Goal: Task Accomplishment & Management: Manage account settings

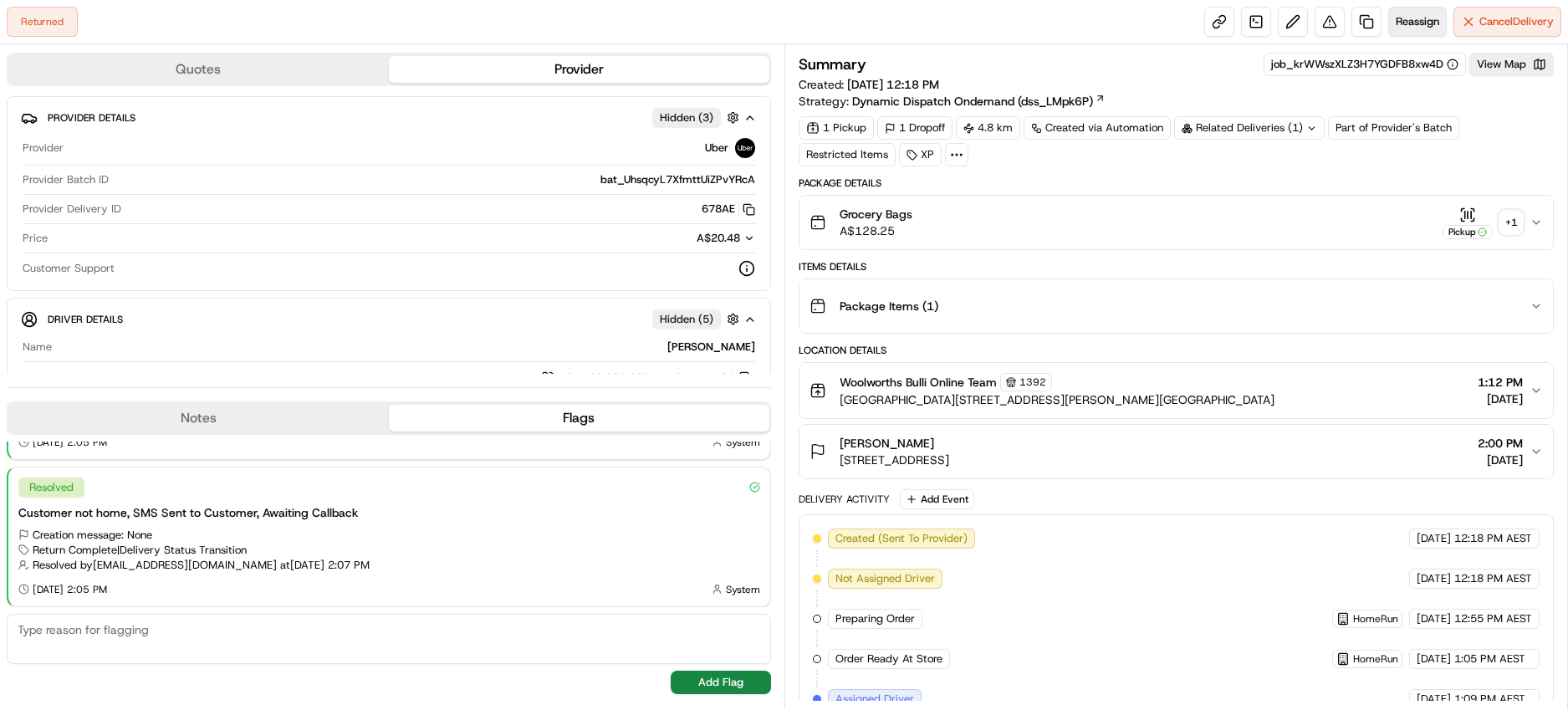
click at [1407, 24] on span "Reassign" at bounding box center [1417, 22] width 43 height 15
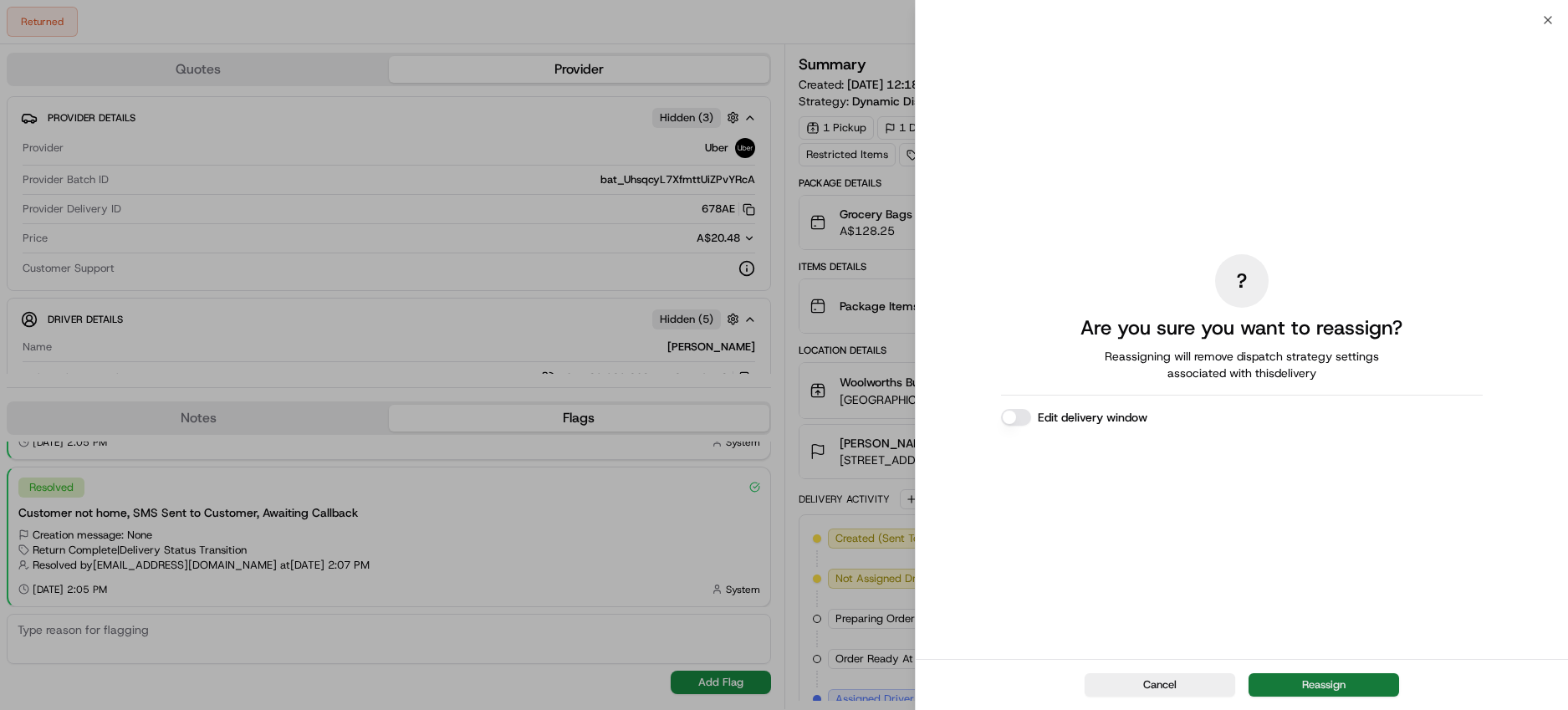
click at [1356, 684] on button "Reassign" at bounding box center [1324, 685] width 151 height 24
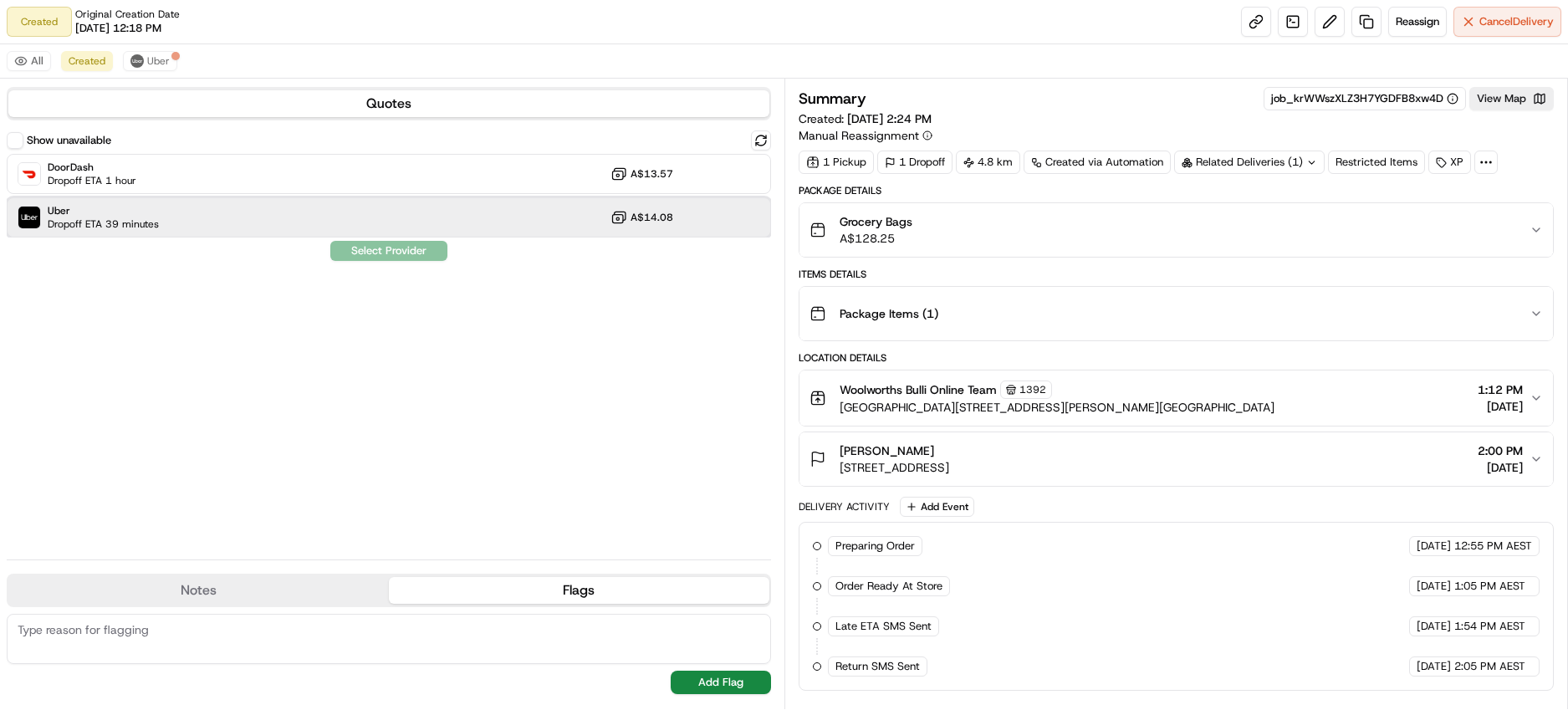
click at [492, 215] on div "Uber Dropoff ETA 39 minutes A$14.08" at bounding box center [389, 217] width 764 height 40
click at [388, 255] on button "Assign Provider" at bounding box center [389, 251] width 119 height 20
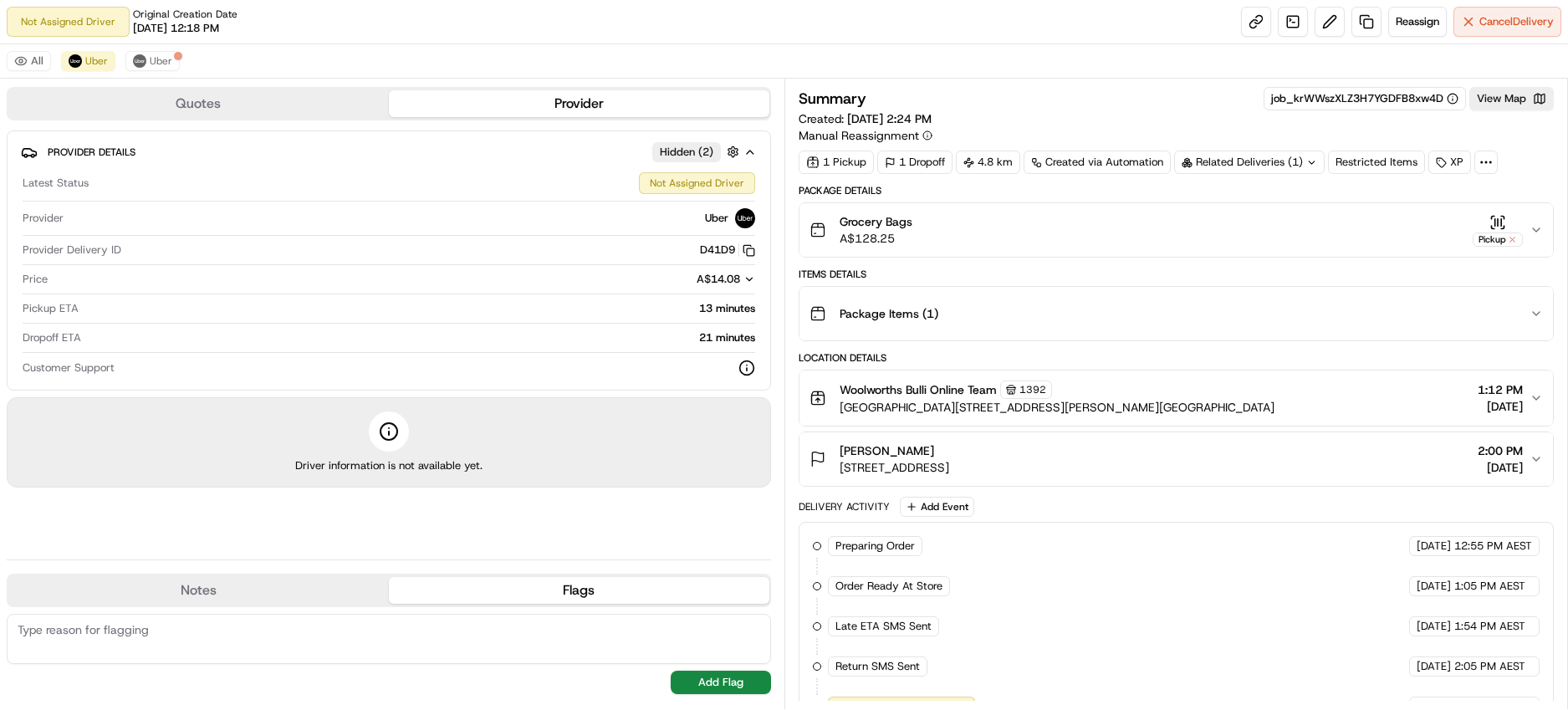
scroll to position [71, 0]
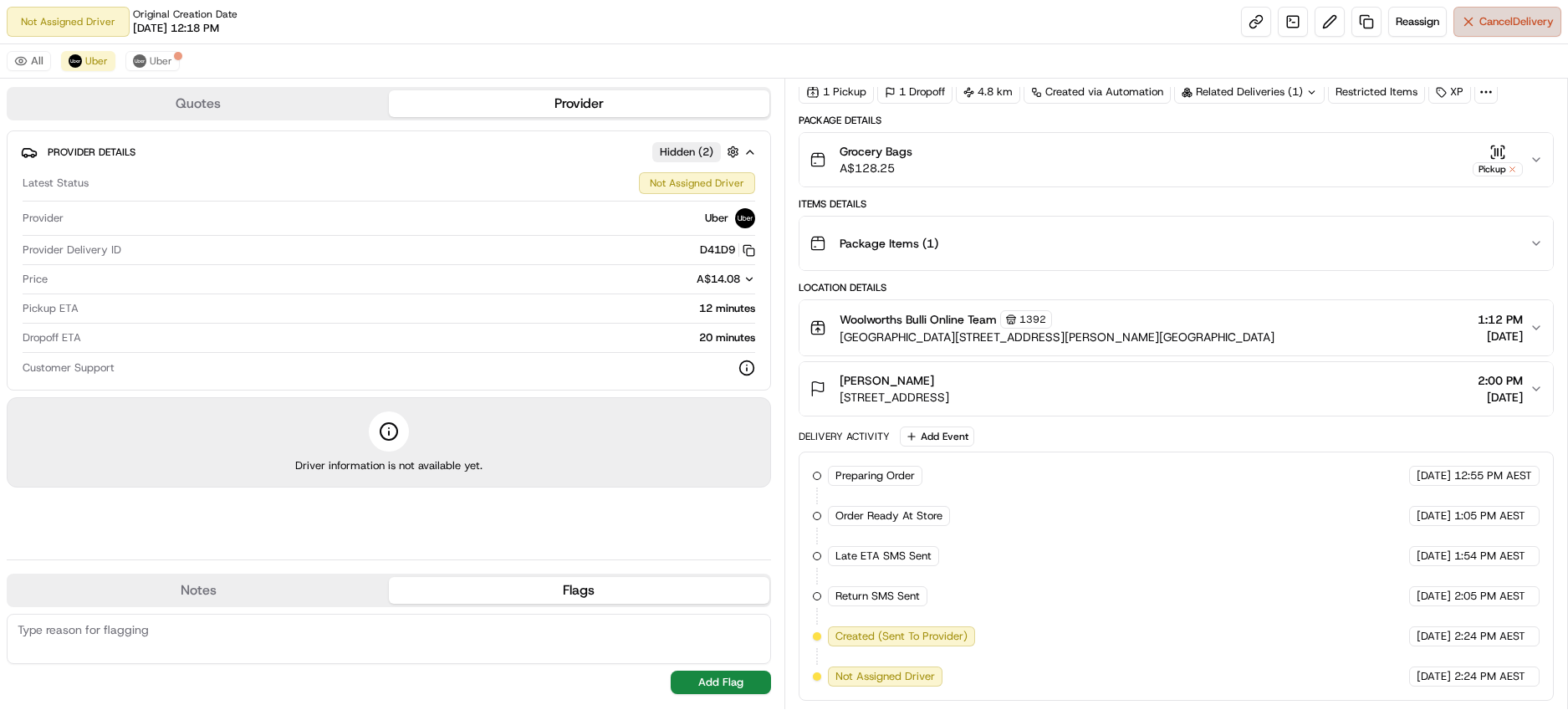
click at [1492, 25] on span "Cancel Delivery" at bounding box center [1516, 22] width 74 height 15
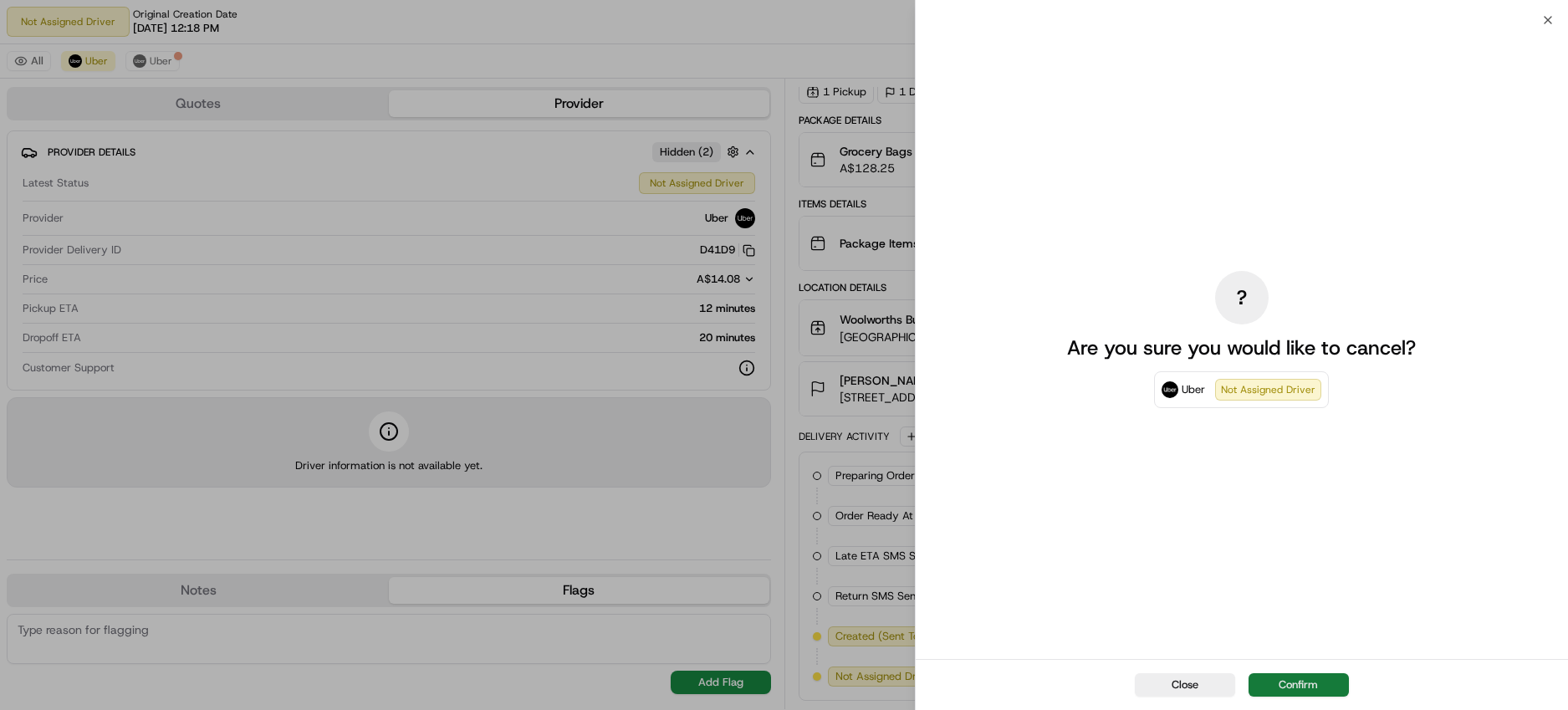
click at [1287, 686] on button "Confirm" at bounding box center [1299, 685] width 100 height 24
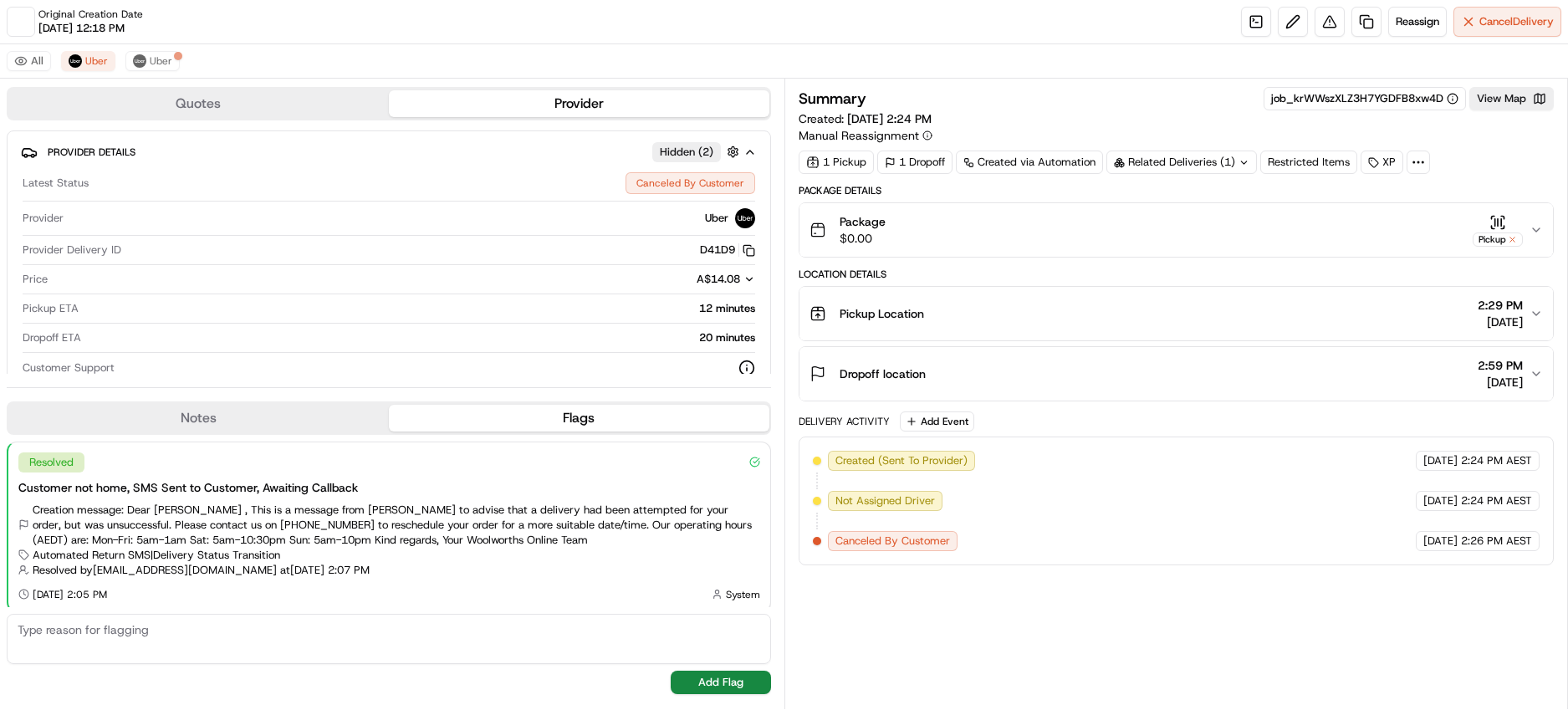
scroll to position [0, 0]
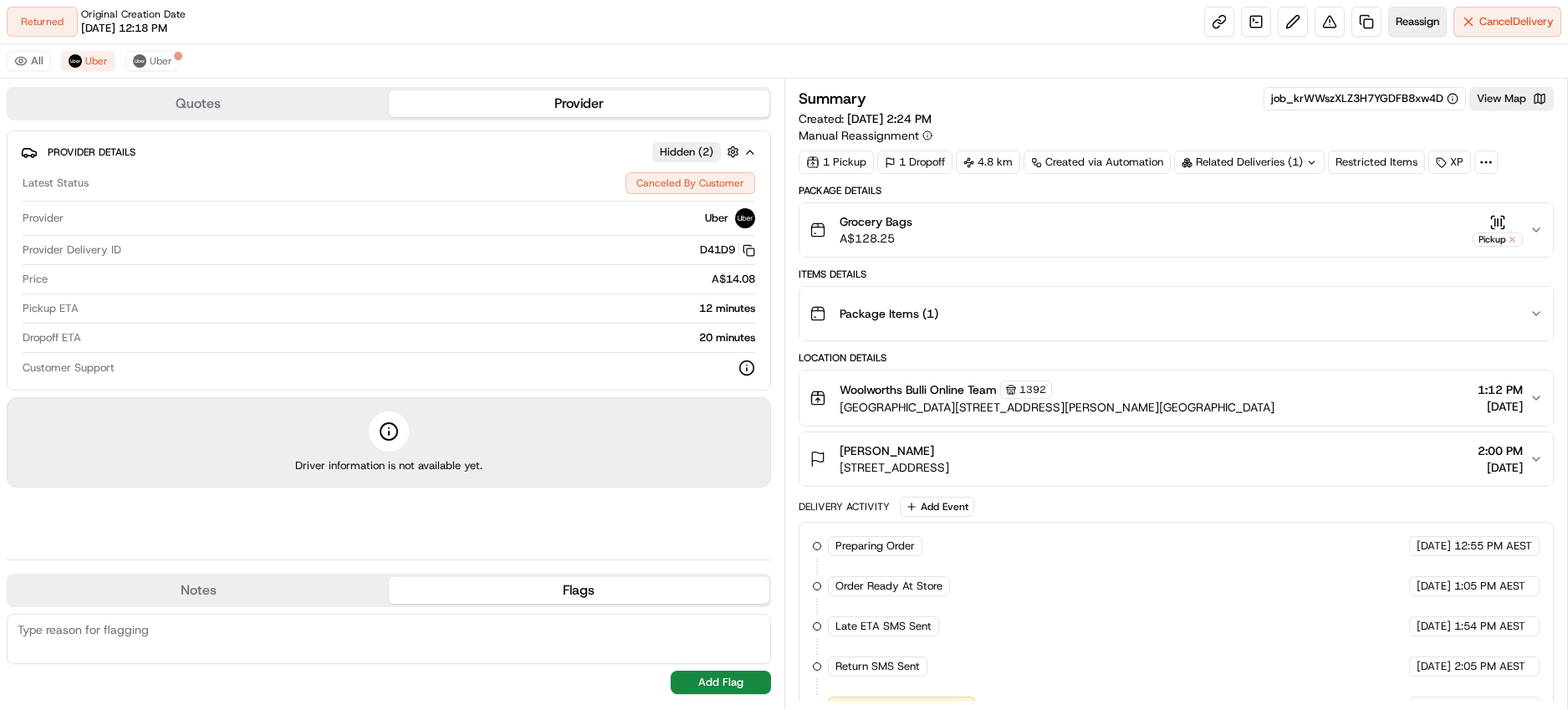
click at [1411, 21] on span "Reassign" at bounding box center [1417, 22] width 43 height 15
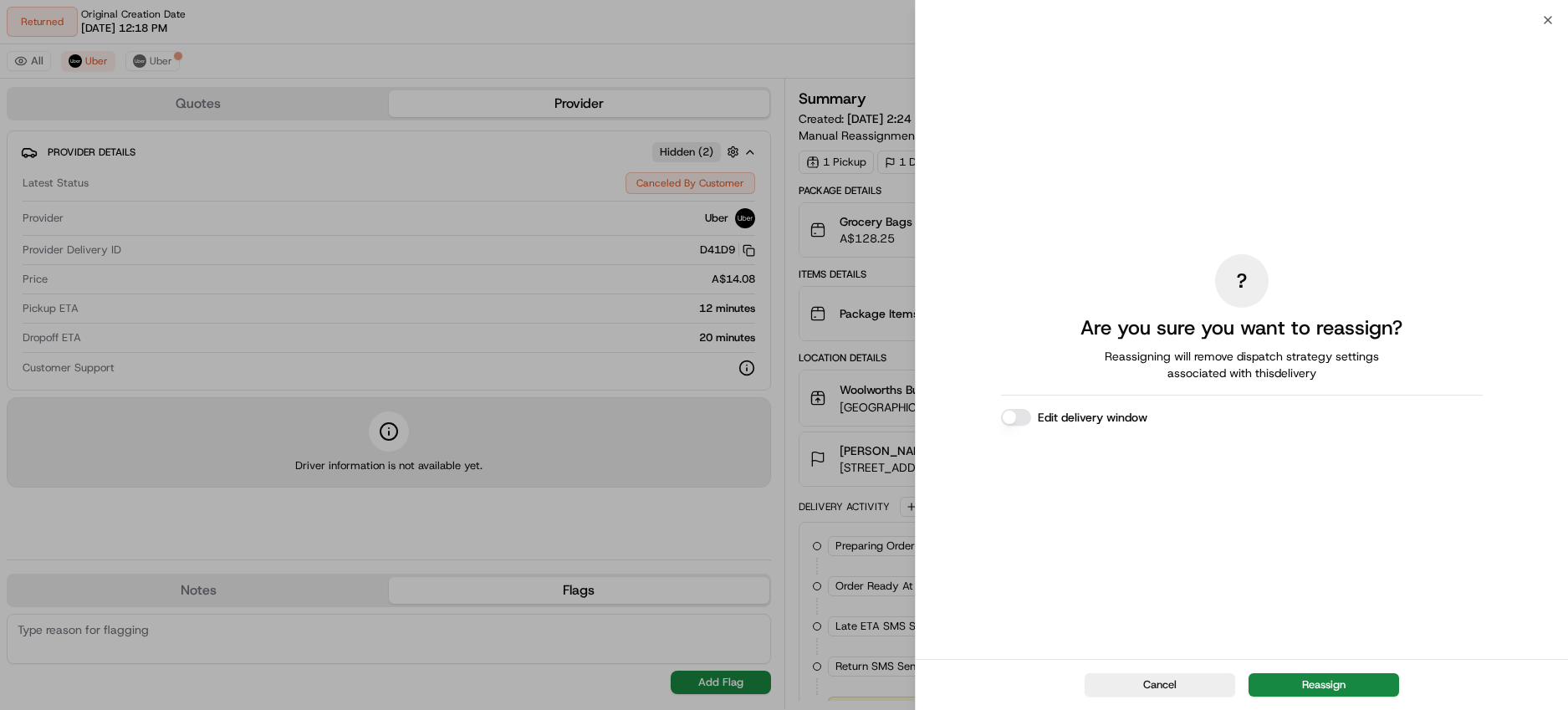
click at [1023, 417] on button "Edit delivery window" at bounding box center [1016, 417] width 30 height 17
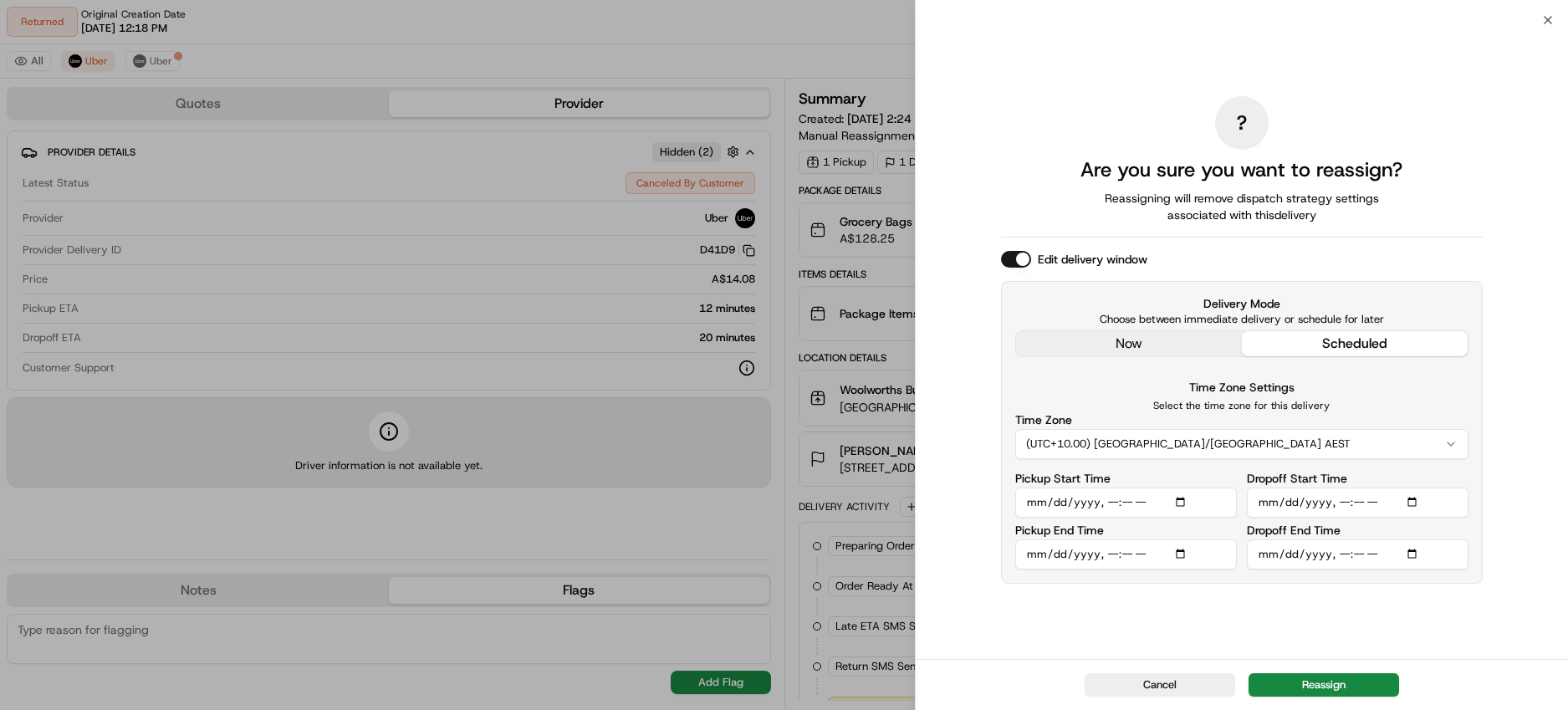
click at [1157, 501] on input "Pickup Start Time" at bounding box center [1126, 502] width 221 height 30
click at [1182, 503] on input "Pickup Start Time" at bounding box center [1126, 502] width 221 height 30
click at [1193, 532] on div "Pickup End Time" at bounding box center [1126, 547] width 221 height 45
click at [1178, 551] on input "Pickup End Time" at bounding box center [1126, 554] width 221 height 30
click at [1130, 610] on div "? Are you sure you want to reassign? Reassigning will remove dispatch strategy …" at bounding box center [1242, 340] width 482 height 633
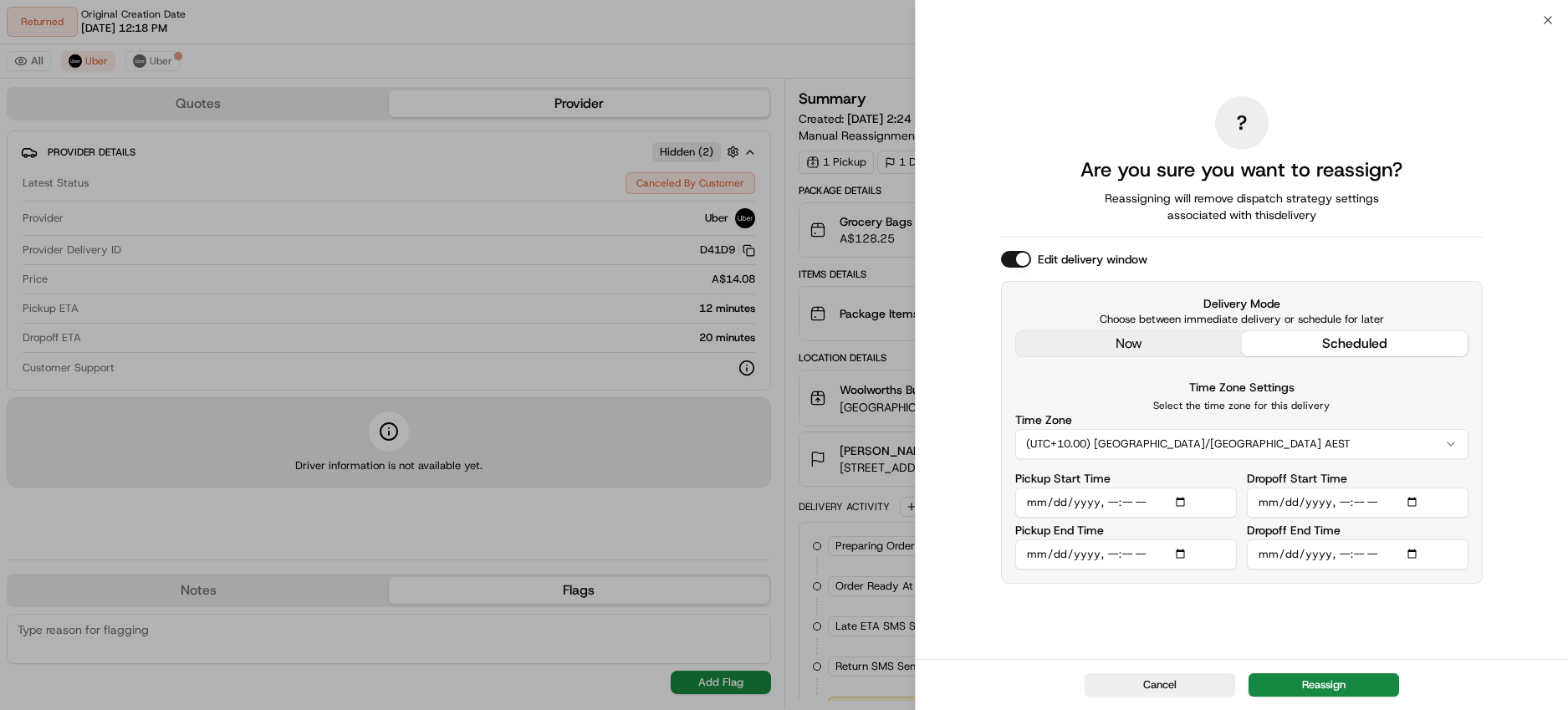
click at [1370, 501] on input "Dropoff Start Time" at bounding box center [1358, 502] width 221 height 30
click at [1412, 498] on input "Dropoff Start Time" at bounding box center [1358, 502] width 221 height 30
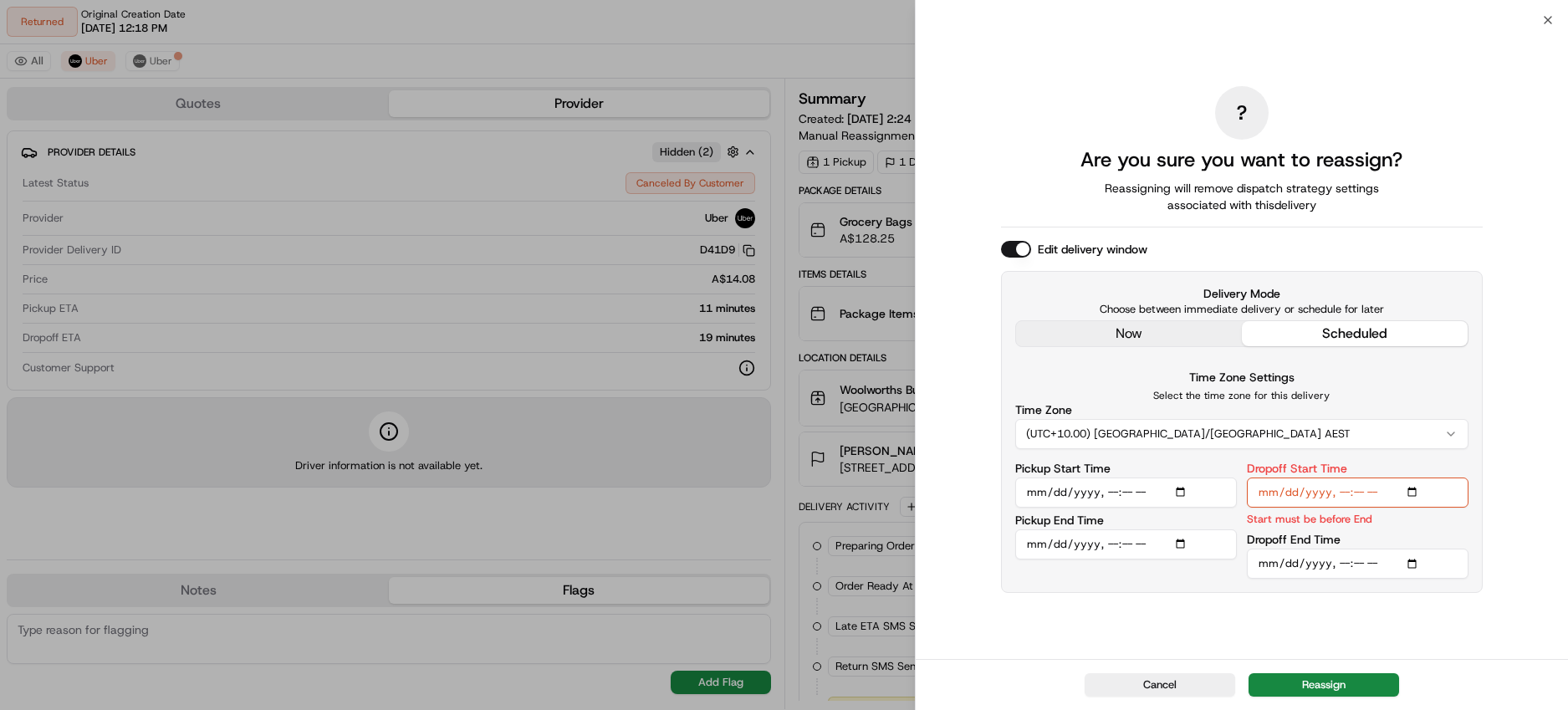
type input "2025-08-19T16:00"
click at [1522, 569] on div "? Are you sure you want to reassign? Reassigning will remove dispatch strategy …" at bounding box center [1242, 340] width 652 height 639
click at [1352, 564] on input "Dropoff End Time" at bounding box center [1358, 564] width 221 height 30
click at [1411, 562] on input "Dropoff End Time" at bounding box center [1358, 564] width 221 height 30
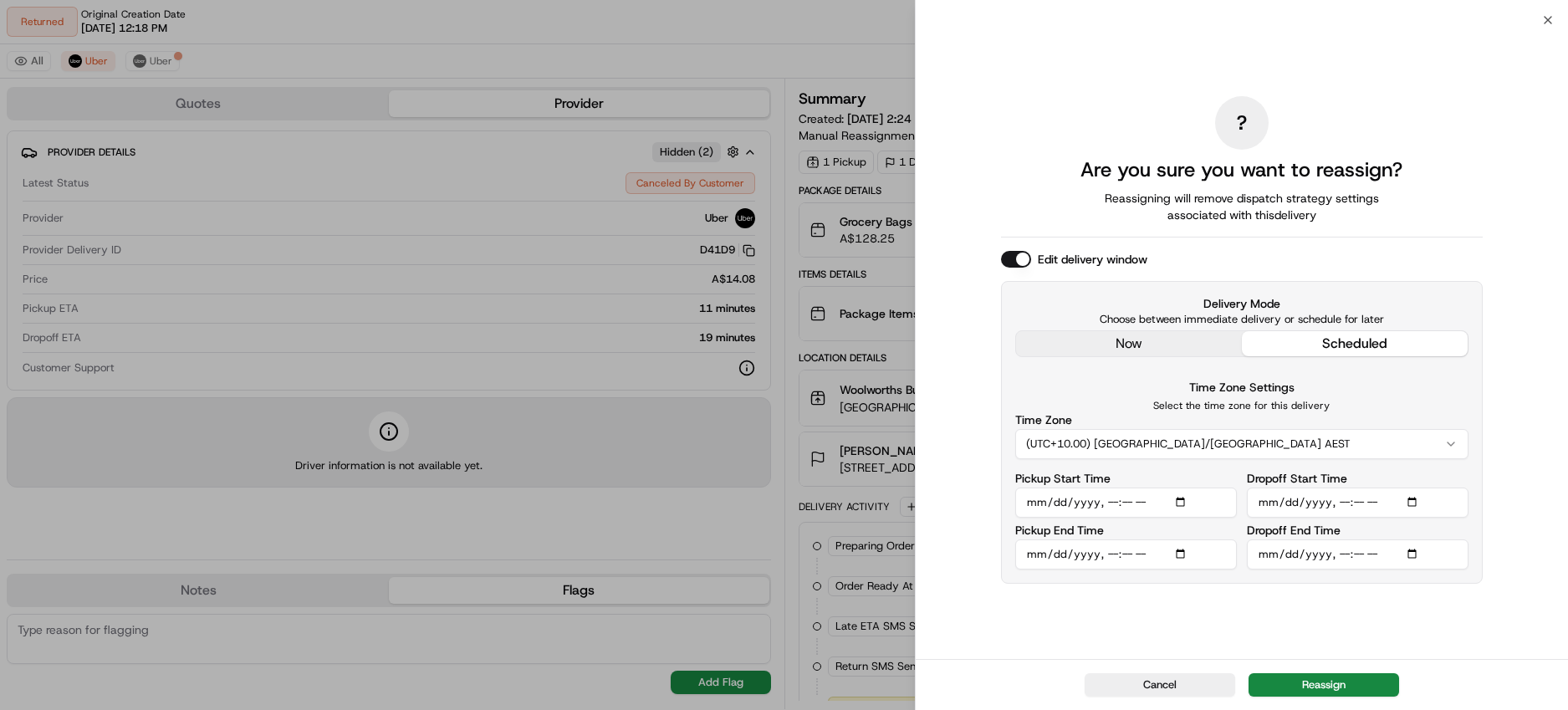
type input "2025-08-19T16:30"
click at [1491, 616] on div "? Are you sure you want to reassign? Reassigning will remove dispatch strategy …" at bounding box center [1242, 340] width 652 height 639
click at [1180, 503] on input "Pickup Start Time" at bounding box center [1126, 502] width 221 height 30
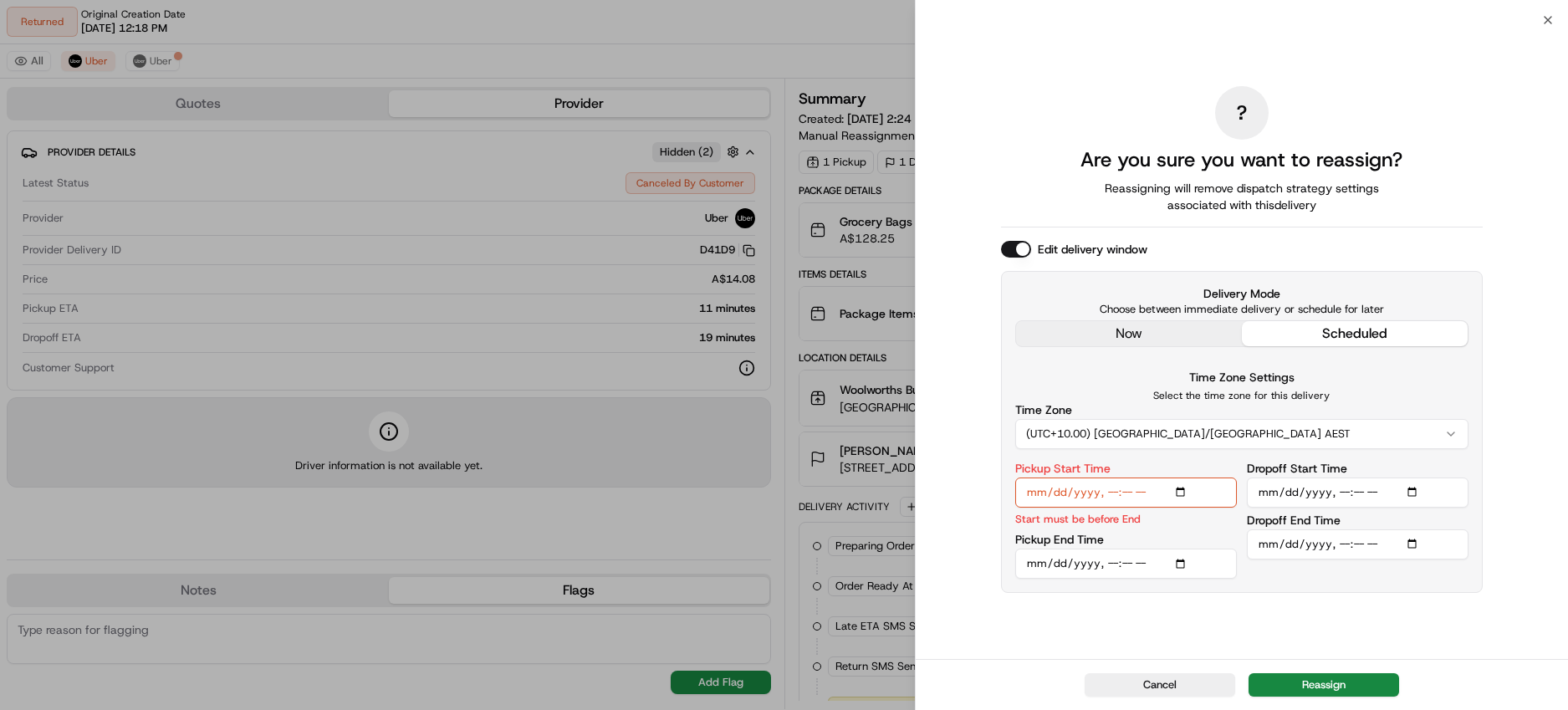
click at [1256, 613] on div "? Are you sure you want to reassign? Reassigning will remove dispatch strategy …" at bounding box center [1242, 340] width 482 height 633
click at [1129, 563] on input "Pickup End Time" at bounding box center [1126, 564] width 221 height 30
click at [1177, 559] on input "Pickup End Time" at bounding box center [1126, 564] width 221 height 30
click at [1169, 611] on div "? Are you sure you want to reassign? Reassigning will remove dispatch strategy …" at bounding box center [1242, 340] width 482 height 633
click at [1128, 499] on input "Pickup Start Time" at bounding box center [1126, 492] width 221 height 30
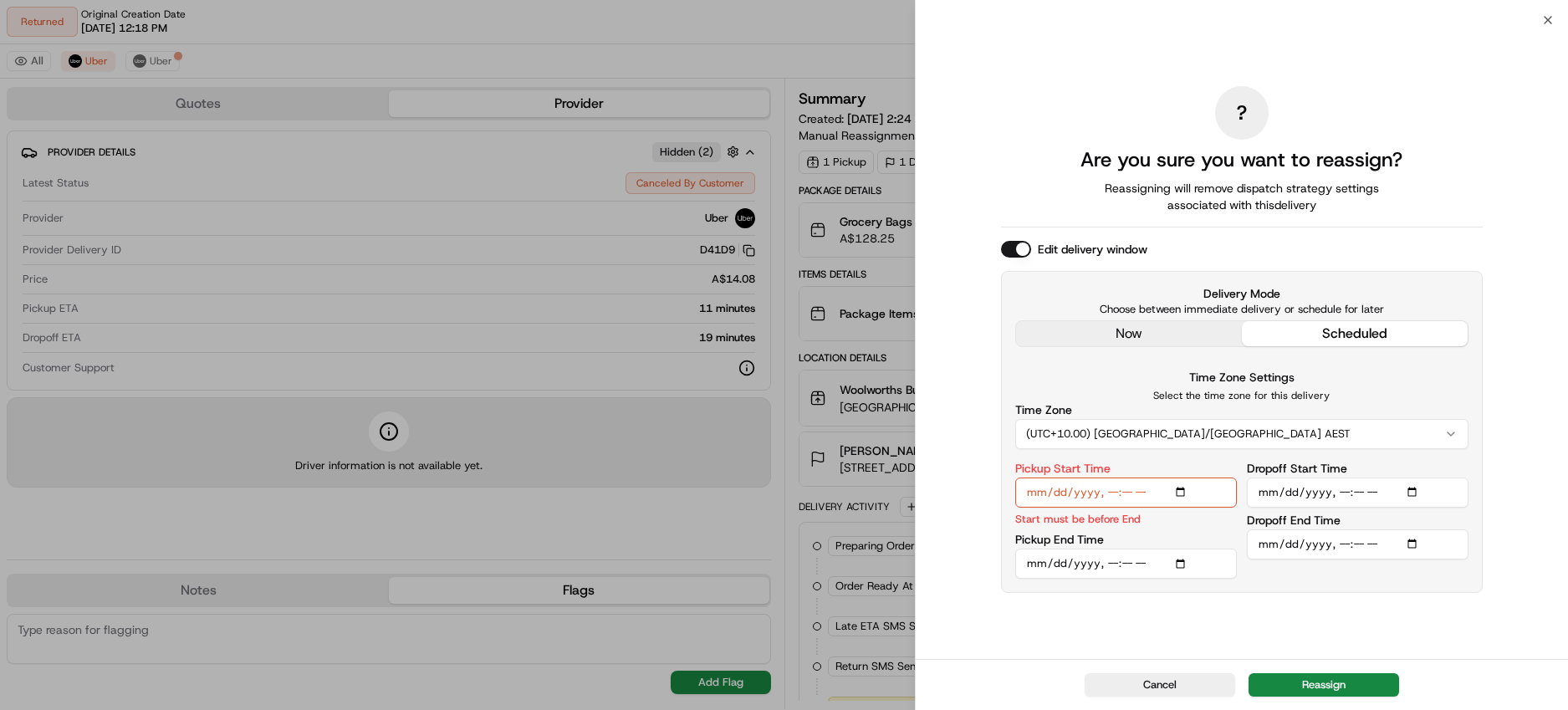
click at [1174, 491] on input "Pickup Start Time" at bounding box center [1126, 492] width 221 height 30
click at [1179, 490] on input "Pickup Start Time" at bounding box center [1126, 492] width 221 height 30
type input "2025-08-19T15:50"
click at [1418, 604] on div "? Are you sure you want to reassign? Reassigning will remove dispatch strategy …" at bounding box center [1242, 340] width 482 height 633
click at [1141, 562] on input "Pickup End Time" at bounding box center [1126, 564] width 221 height 30
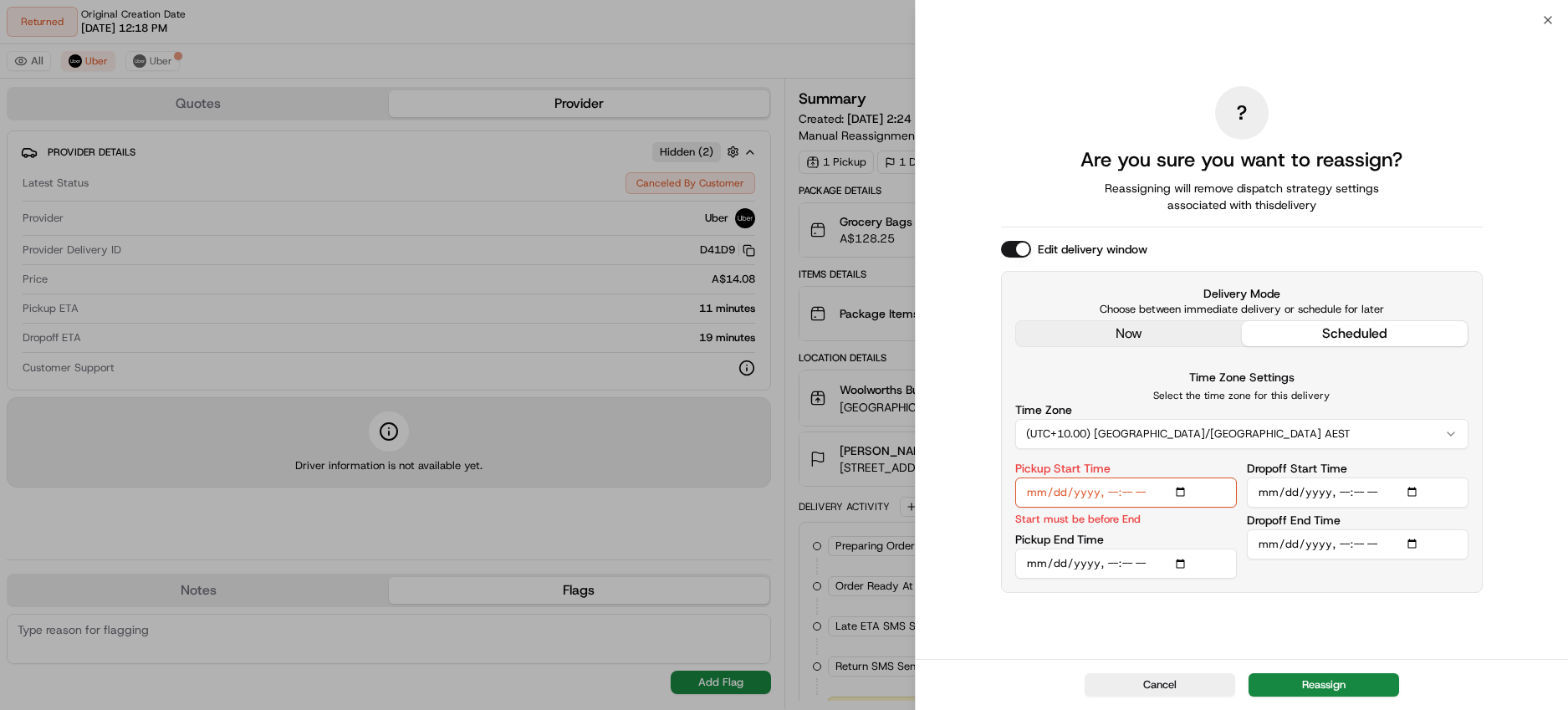
click at [1114, 564] on input "Pickup End Time" at bounding box center [1126, 564] width 221 height 30
click at [1176, 558] on input "Pickup End Time" at bounding box center [1126, 564] width 221 height 30
click at [1261, 610] on div "? Are you sure you want to reassign? Reassigning will remove dispatch strategy …" at bounding box center [1242, 340] width 482 height 633
click at [1180, 565] on input "Pickup End Time" at bounding box center [1126, 564] width 221 height 30
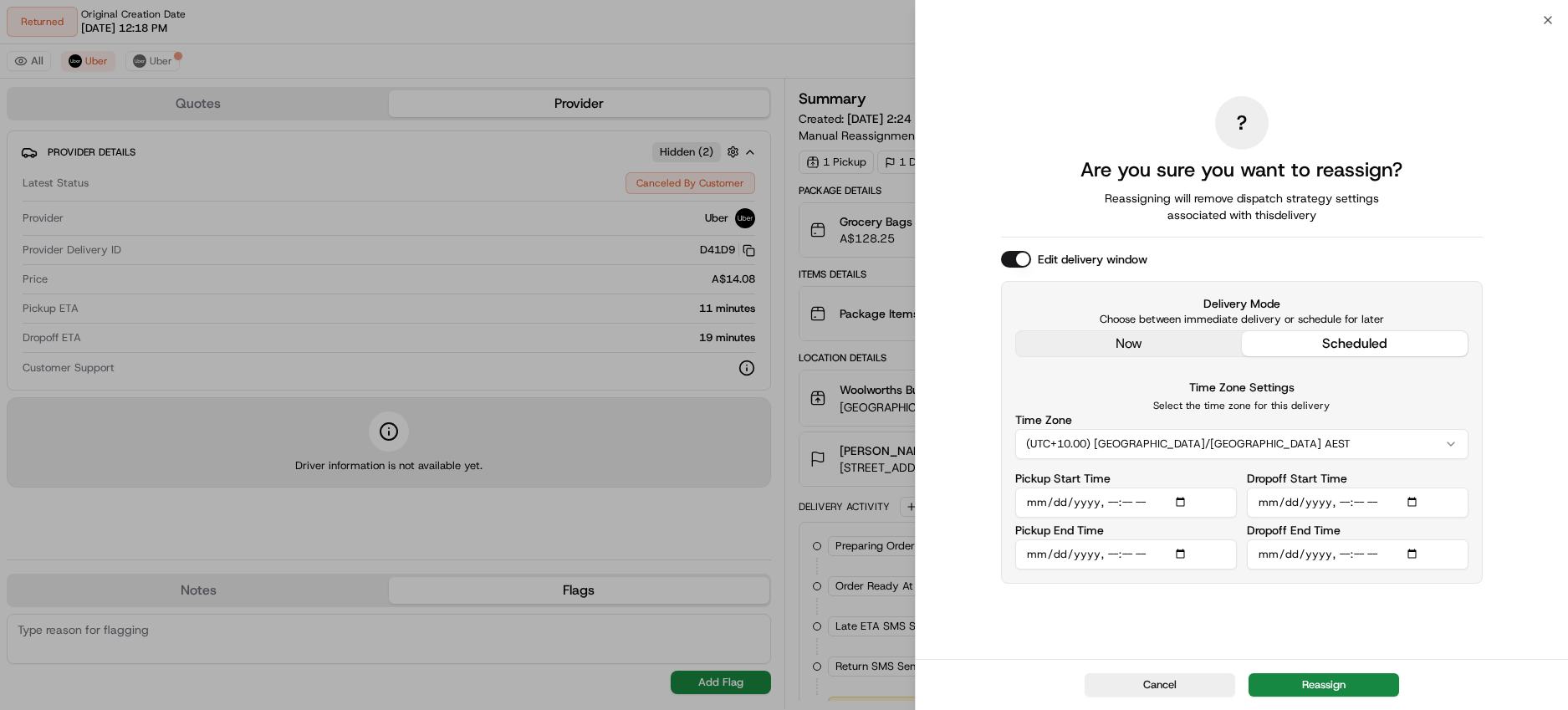
type input "2025-08-19T15:55"
click at [1214, 620] on div "? Are you sure you want to reassign? Reassigning will remove dispatch strategy …" at bounding box center [1242, 340] width 482 height 633
click at [1340, 688] on button "Reassign" at bounding box center [1324, 685] width 151 height 24
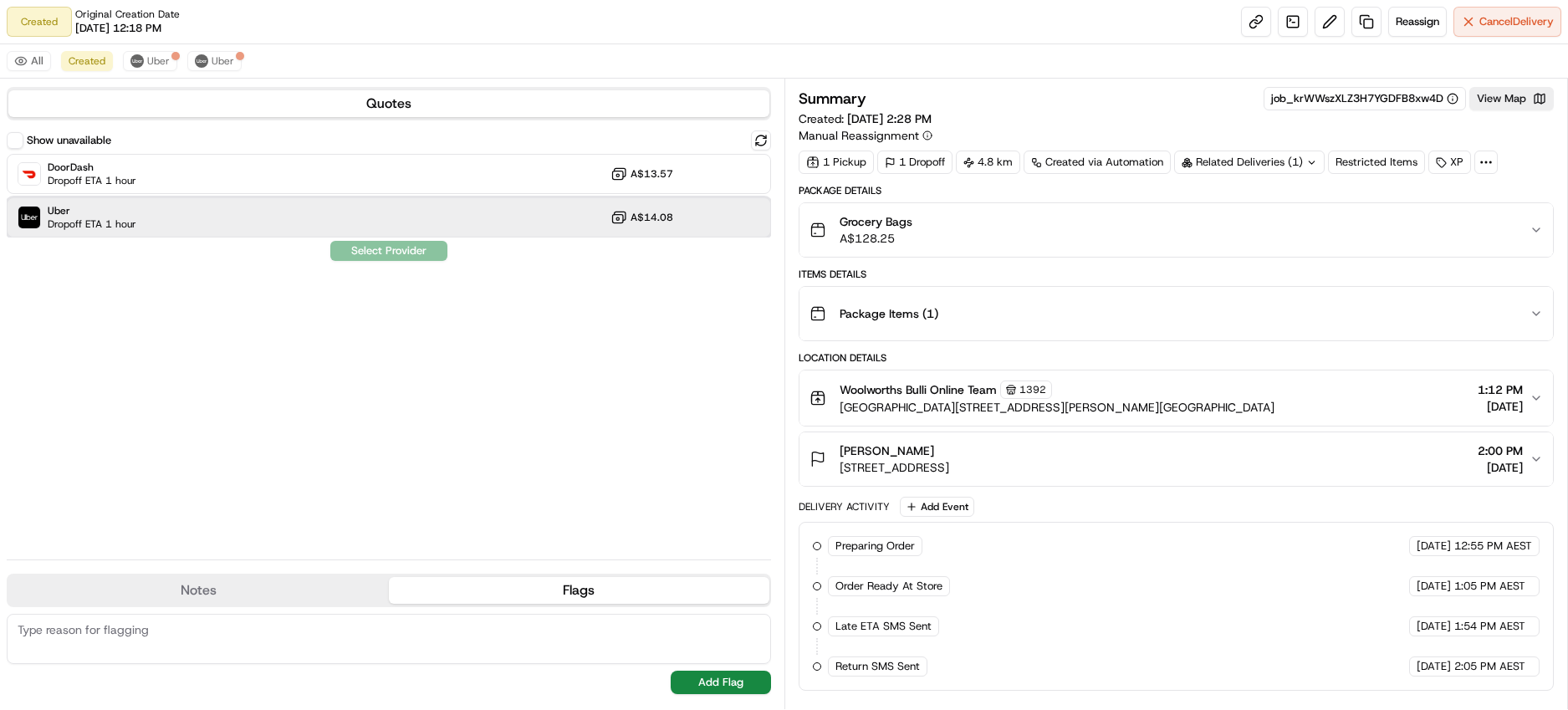
click at [531, 216] on div "Uber Dropoff ETA 1 hour A$14.08" at bounding box center [389, 217] width 764 height 40
click at [383, 252] on button "Assign Provider" at bounding box center [389, 251] width 119 height 20
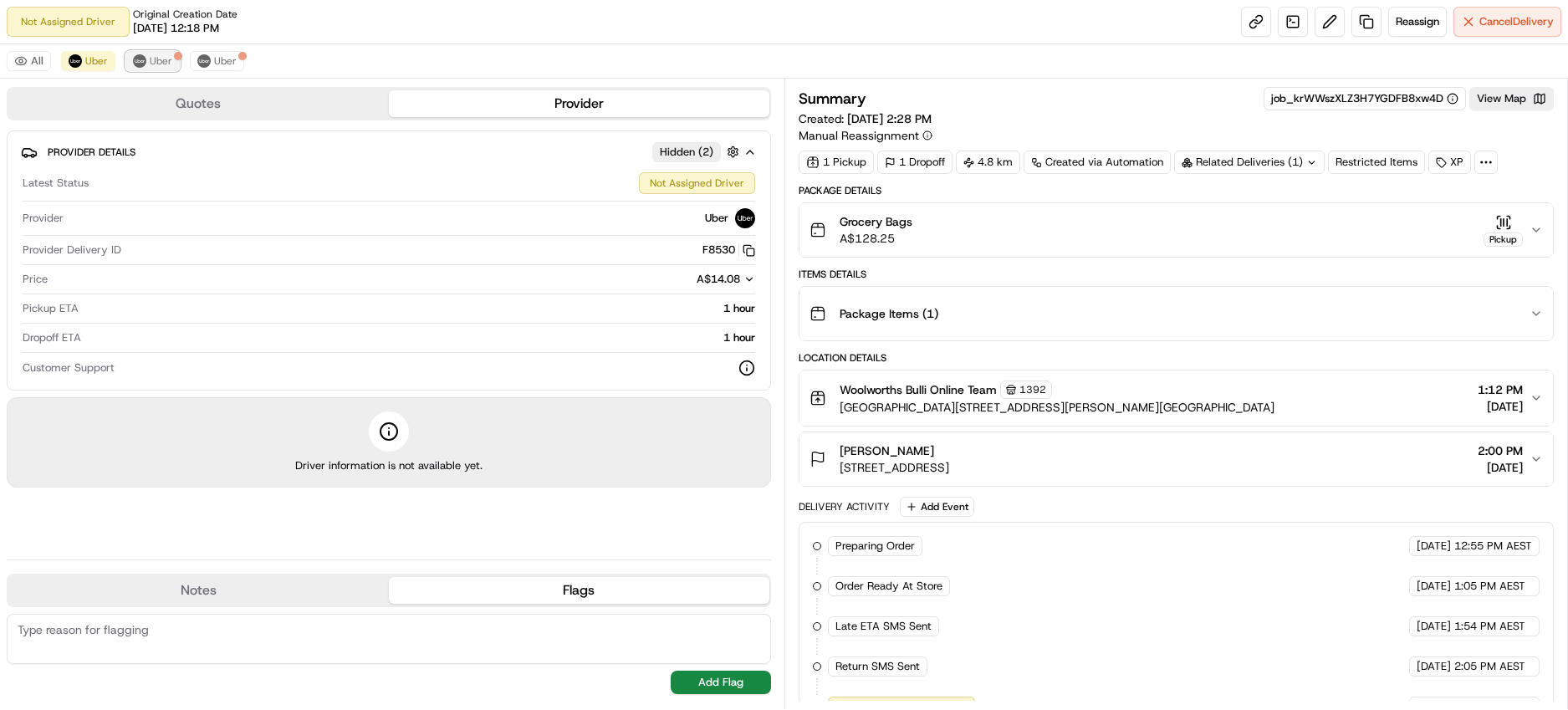
click at [152, 59] on span "Uber" at bounding box center [161, 61] width 23 height 14
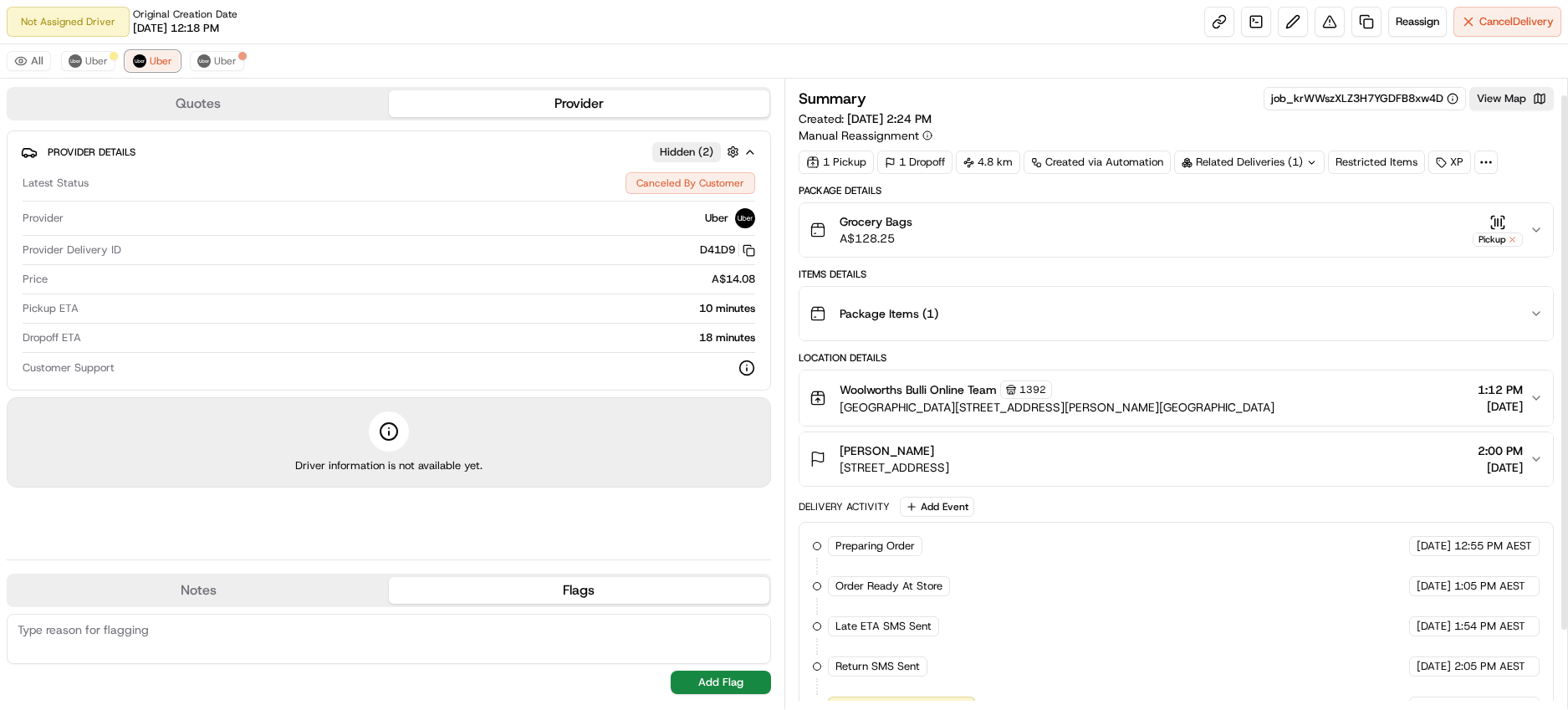
scroll to position [111, 0]
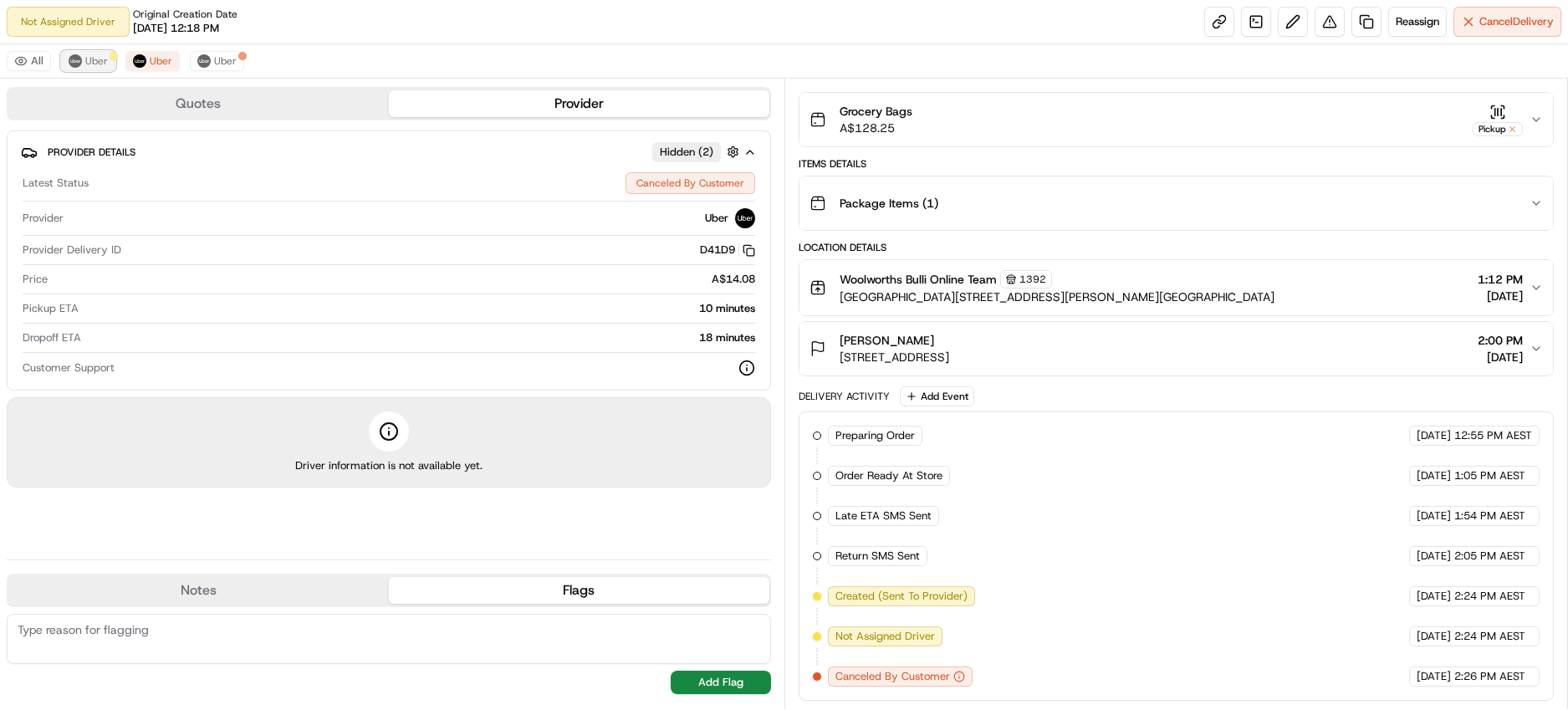
click at [81, 58] on button "Uber" at bounding box center [89, 61] width 54 height 20
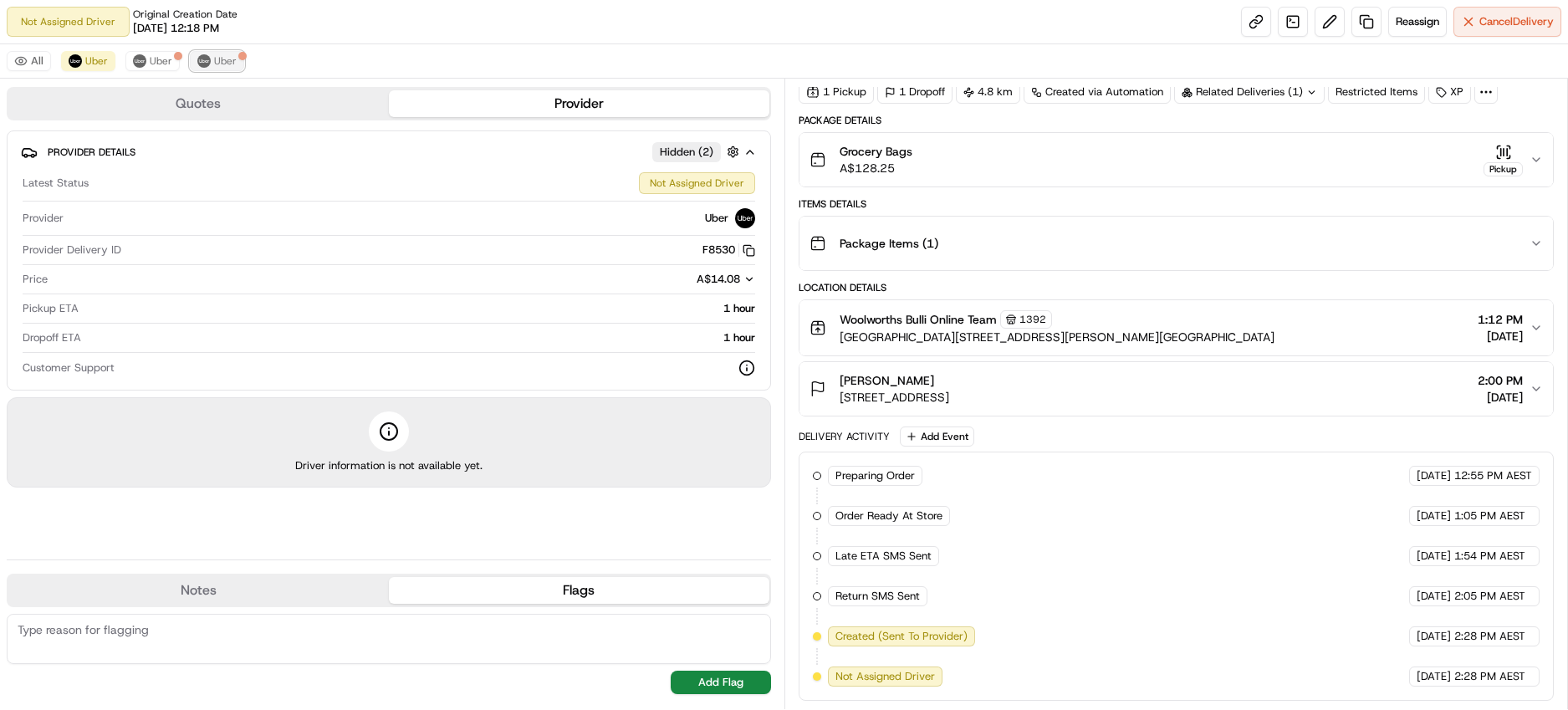
click at [227, 61] on span "Uber" at bounding box center [226, 61] width 23 height 14
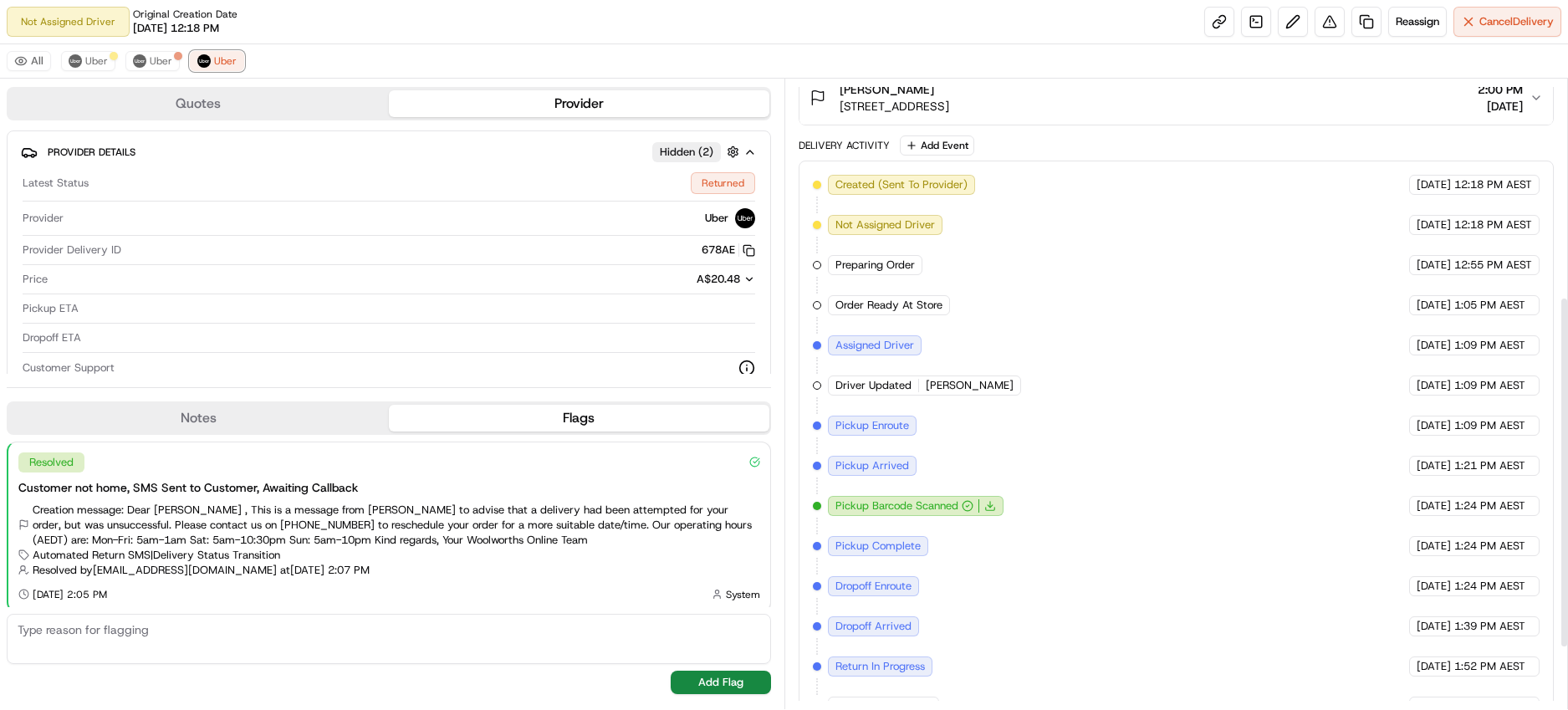
scroll to position [499, 0]
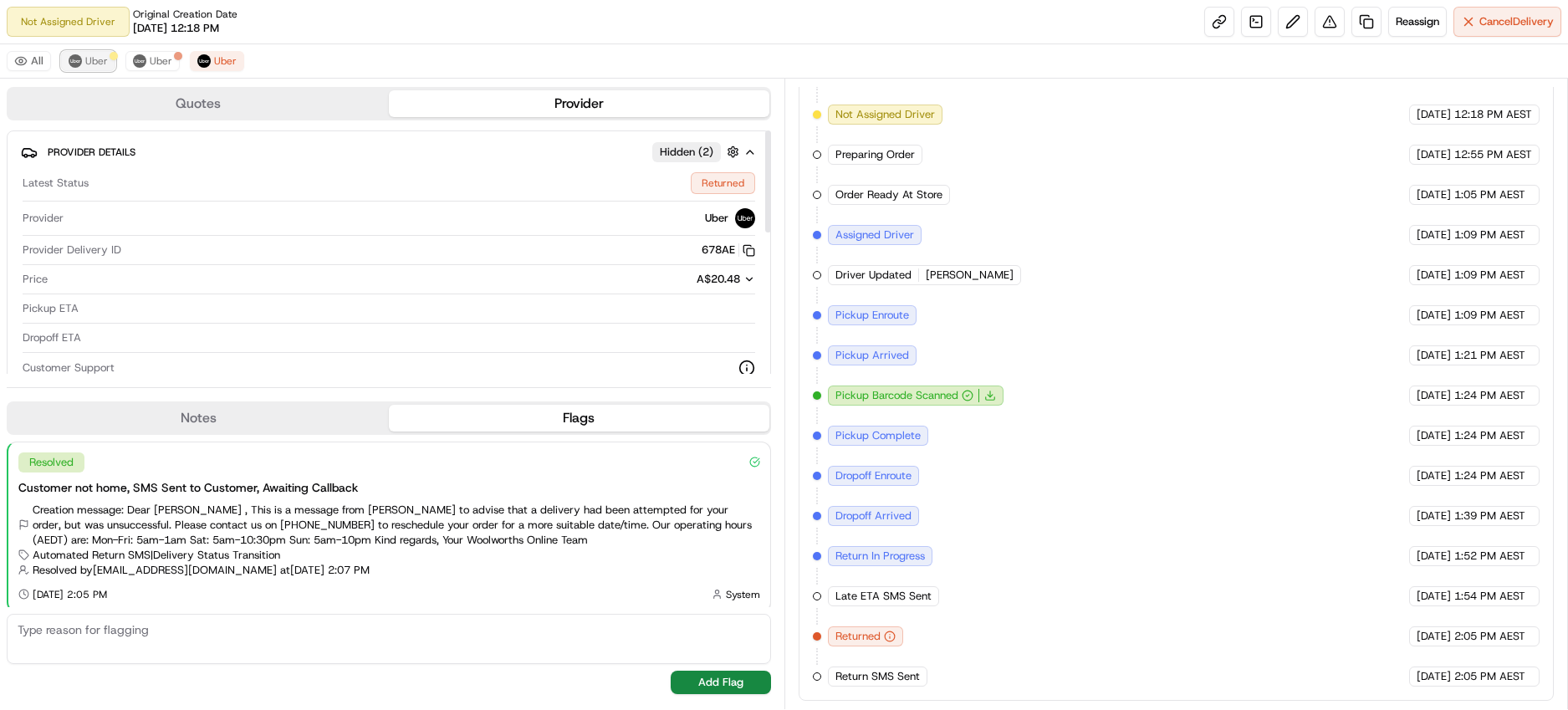
click at [90, 64] on span "Uber" at bounding box center [96, 61] width 23 height 14
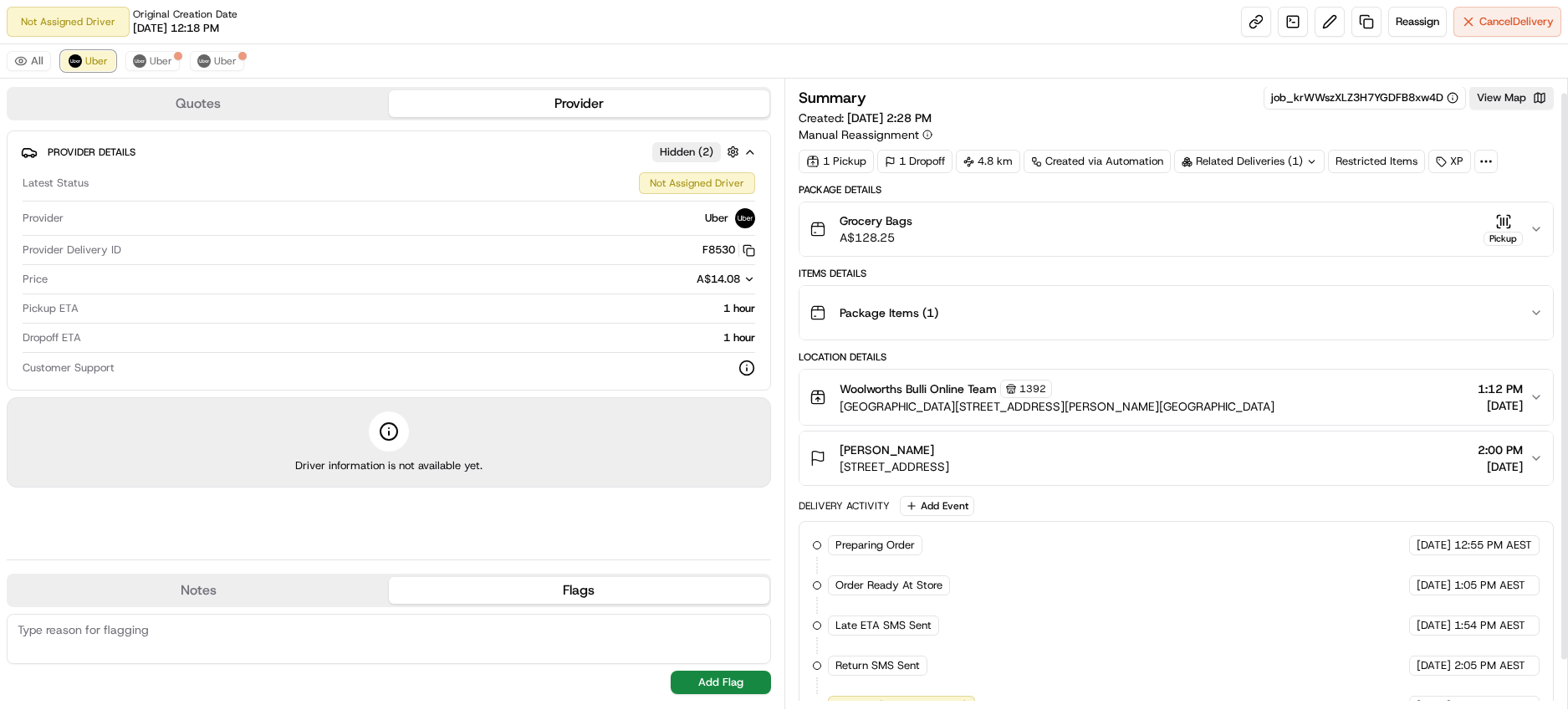
scroll to position [0, 0]
click at [1523, 445] on div "Lindsay Walker 1 Hill St, Austinmer, NSW 2515, AU 2:00 PM 19/08/2025" at bounding box center [1170, 459] width 721 height 33
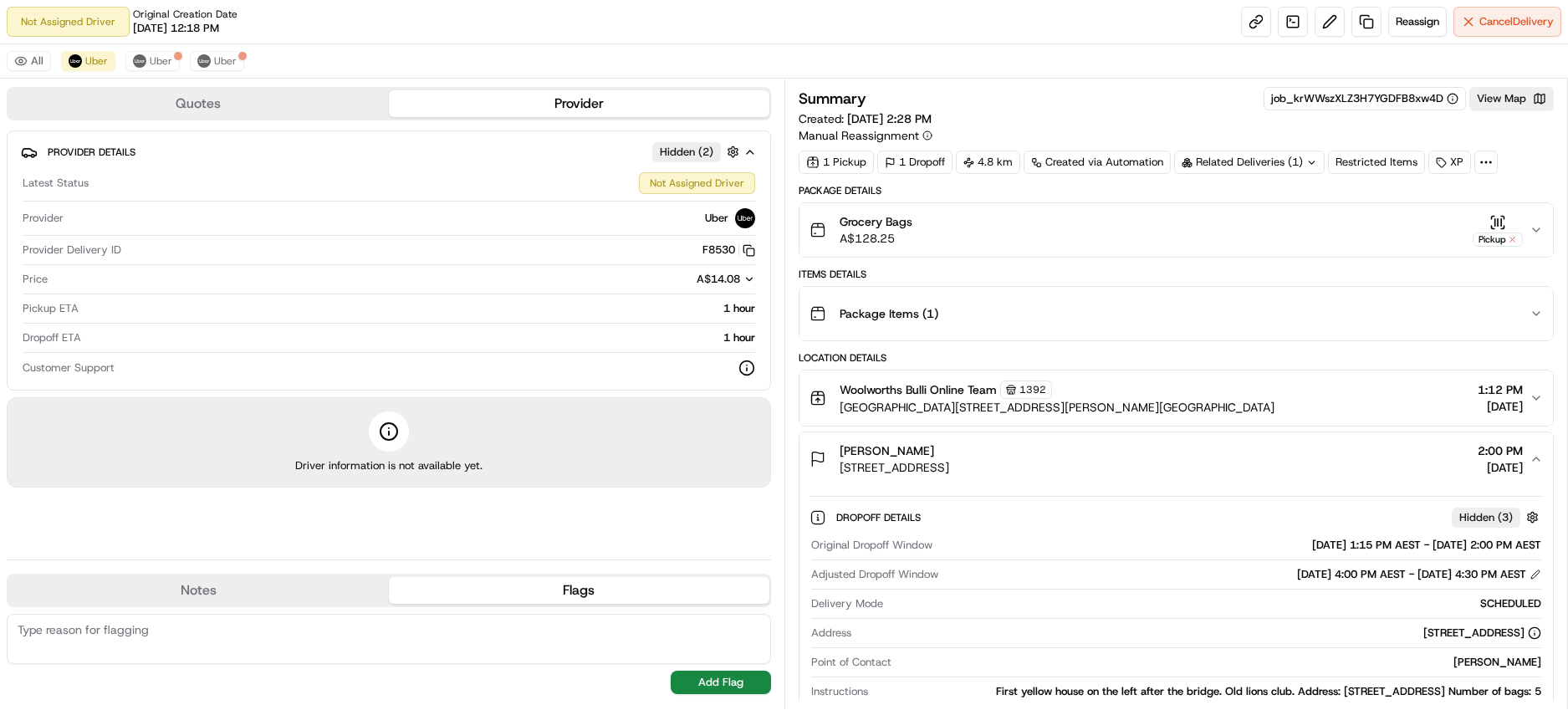
click at [747, 278] on icon "button" at bounding box center [749, 279] width 12 height 12
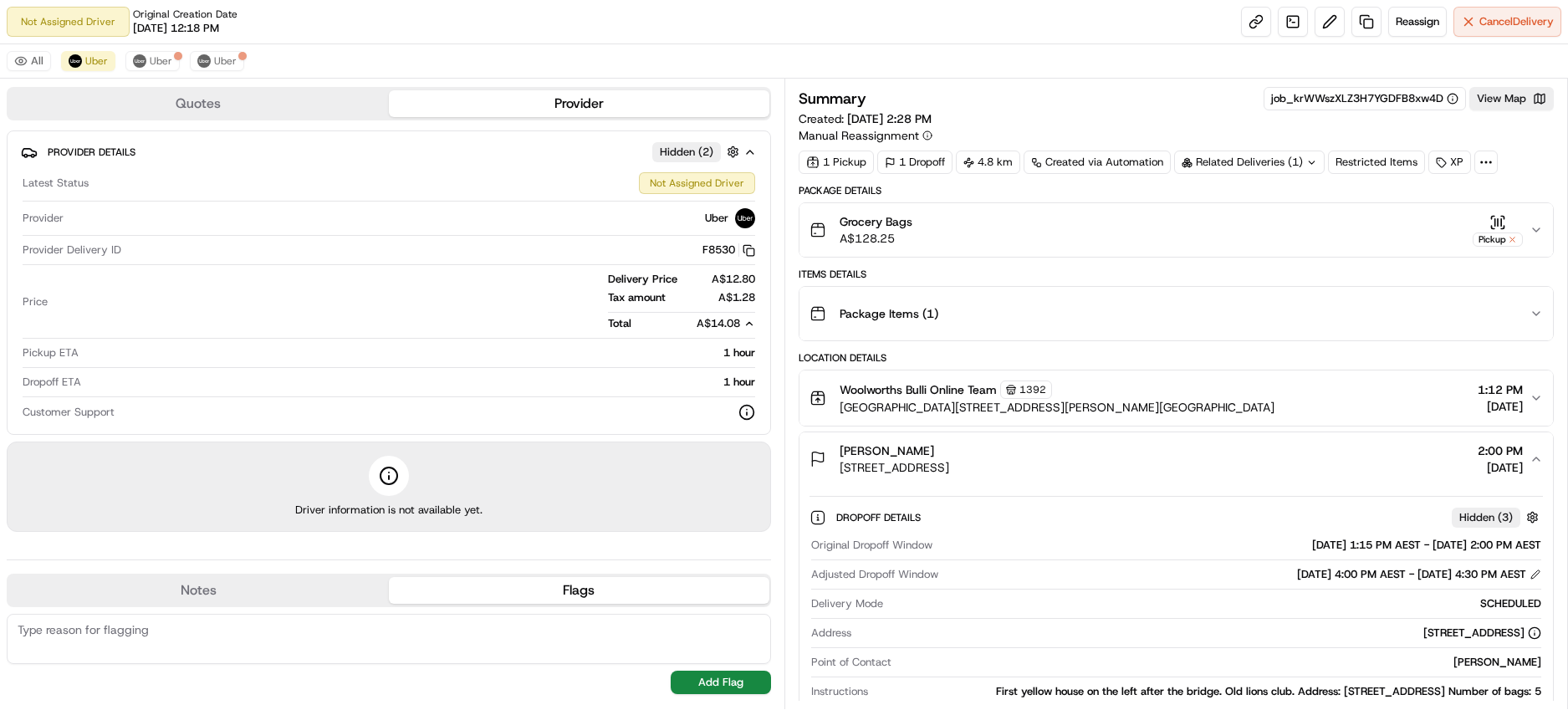
click at [748, 323] on icon "button" at bounding box center [748, 324] width 6 height 3
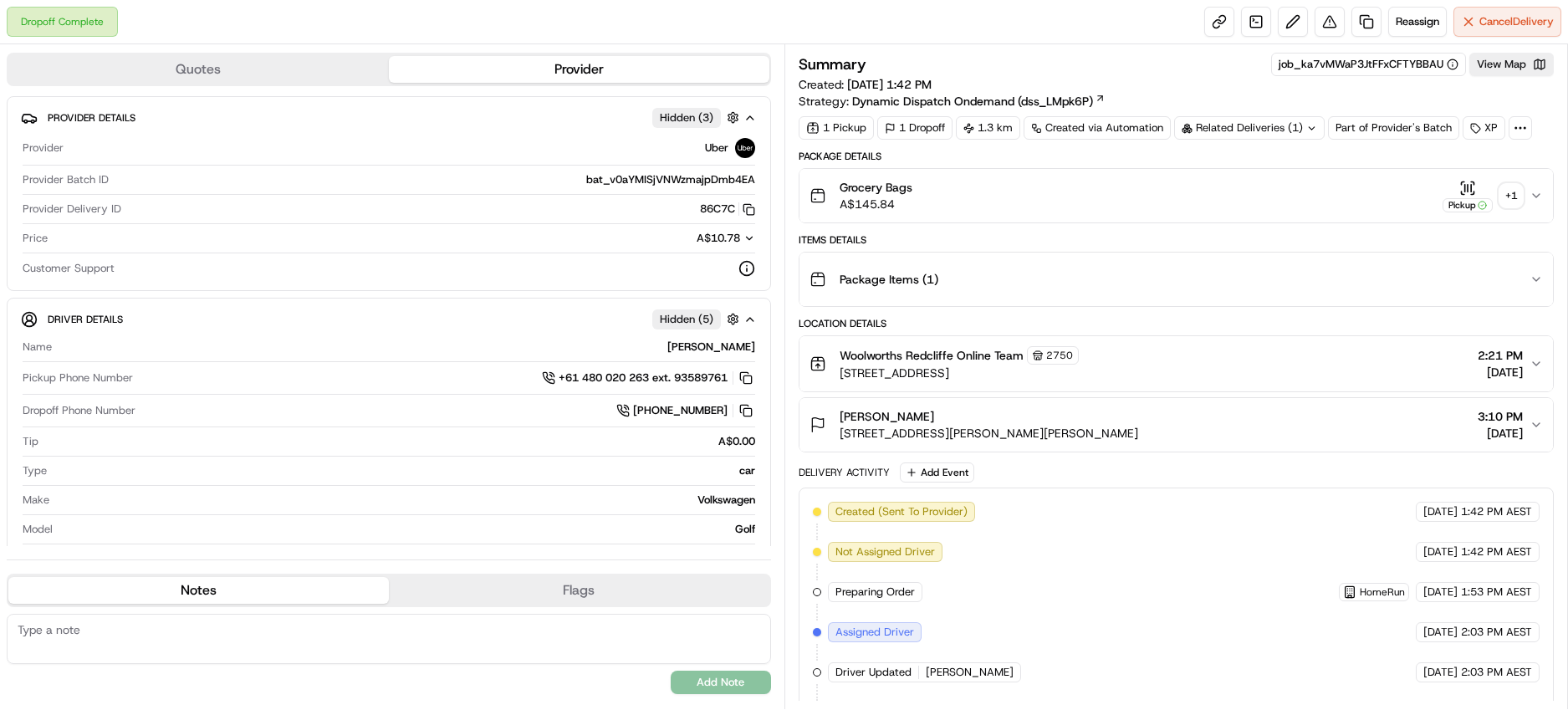
click at [1517, 192] on div "+ 1" at bounding box center [1512, 196] width 24 height 24
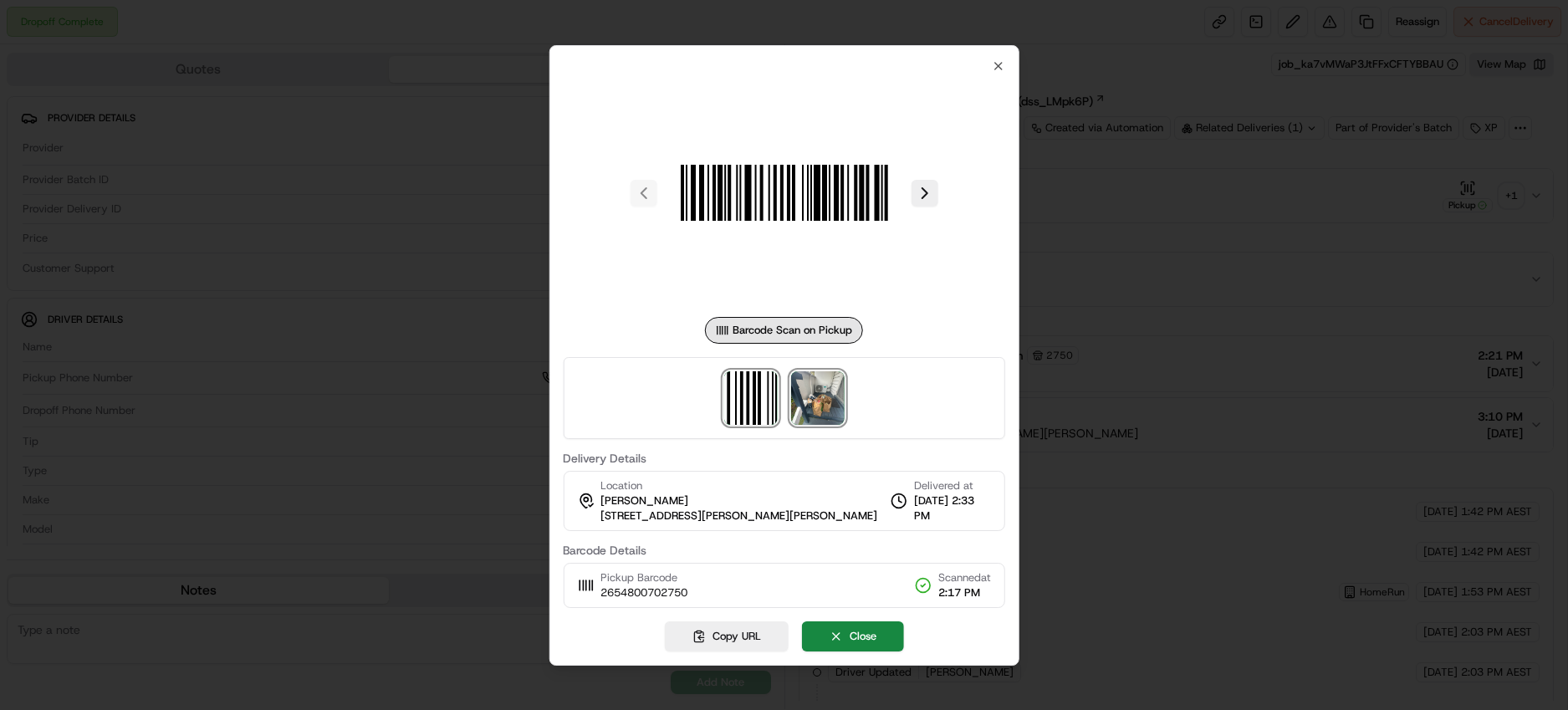
click at [820, 404] on img at bounding box center [817, 398] width 54 height 54
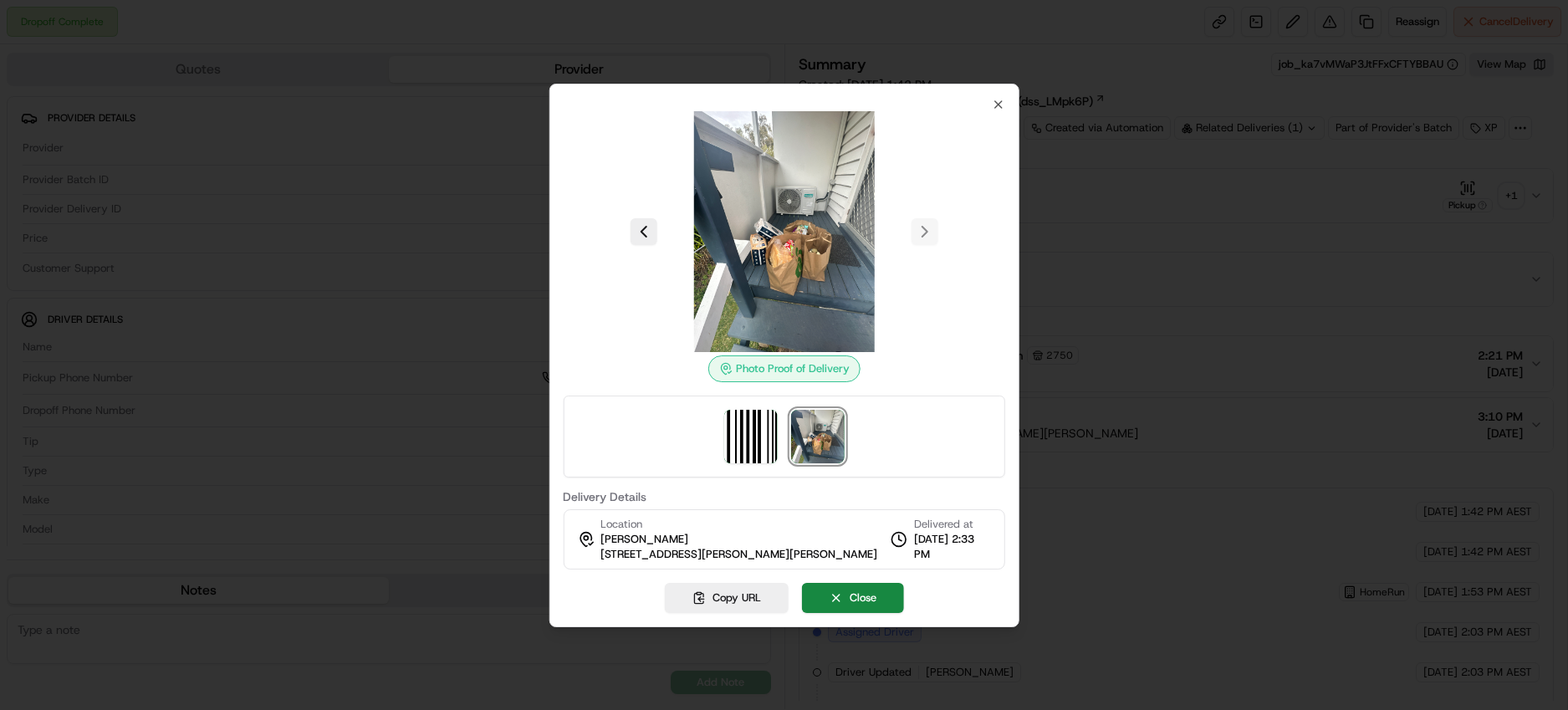
click at [1113, 139] on div at bounding box center [784, 355] width 1568 height 710
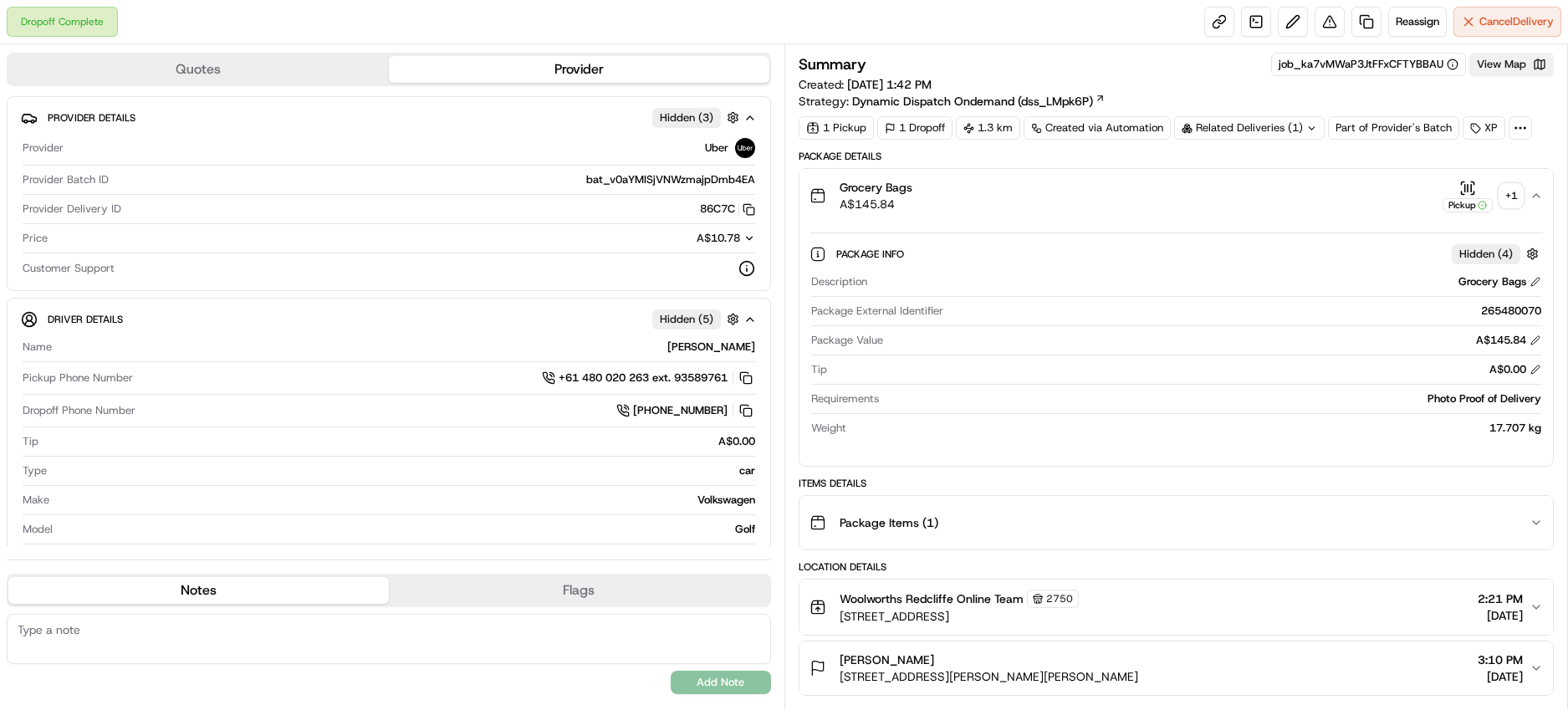
click at [1505, 69] on button "View Map" at bounding box center [1511, 65] width 84 height 24
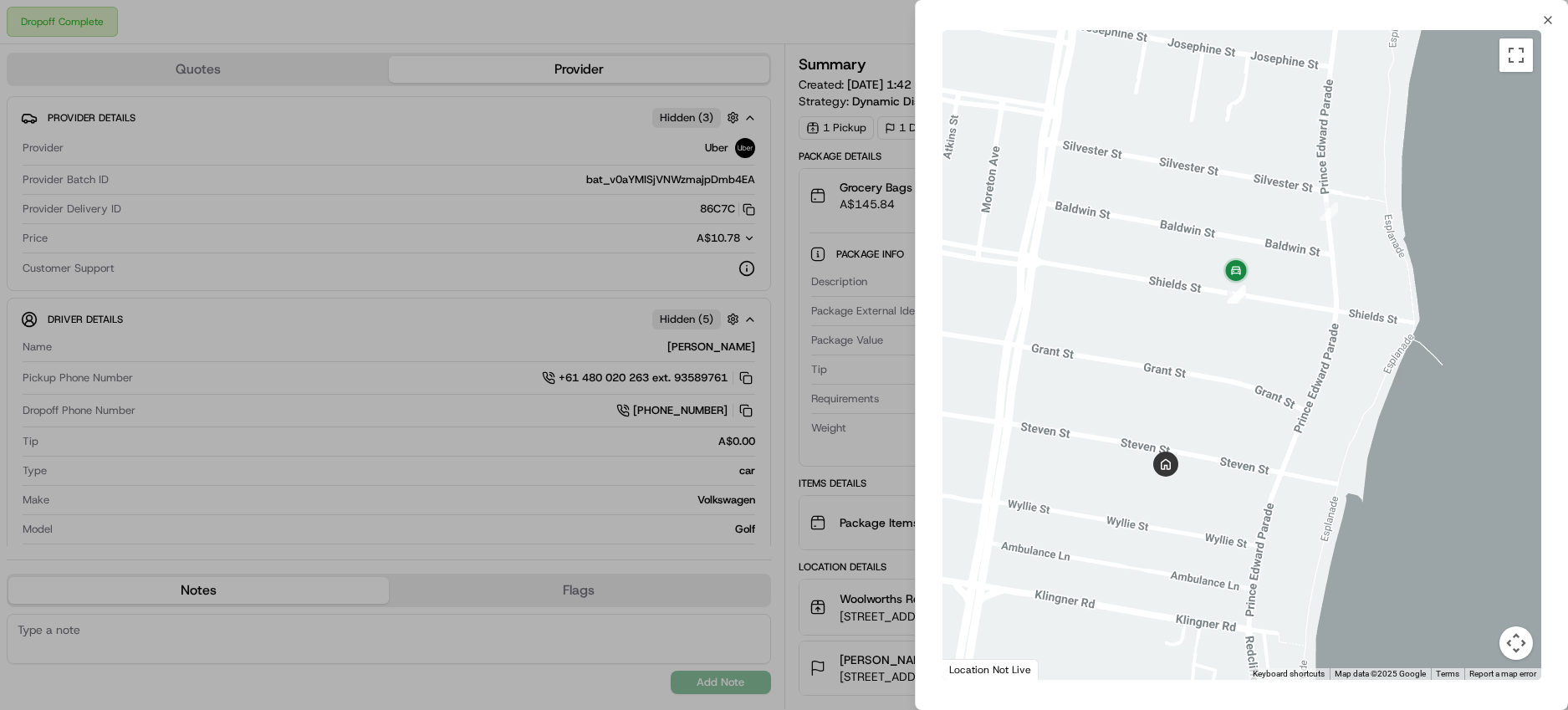
drag, startPoint x: 1244, startPoint y: 339, endPoint x: 1273, endPoint y: 350, distance: 31.0
click at [1273, 350] on div at bounding box center [1241, 354] width 598 height 650
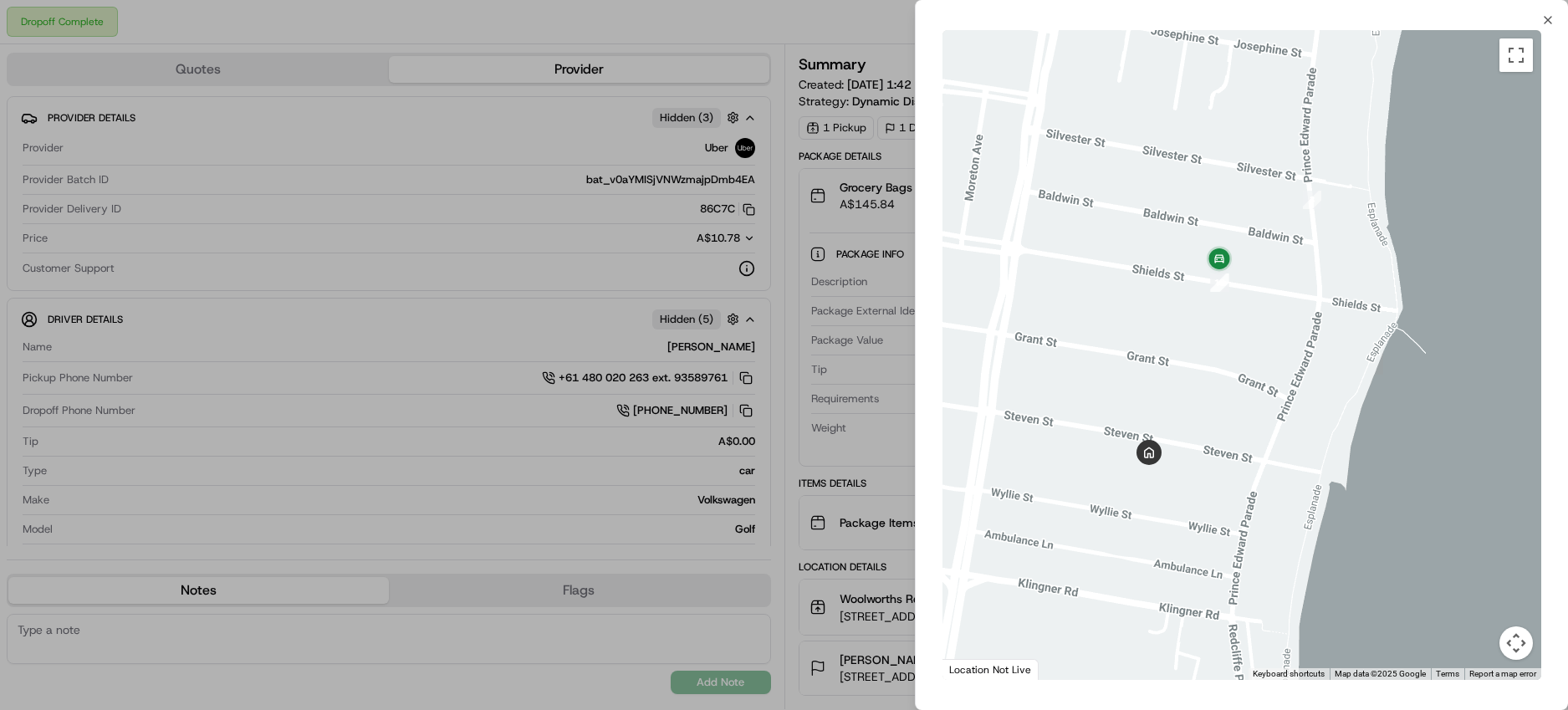
click at [535, 292] on div at bounding box center [784, 355] width 1568 height 710
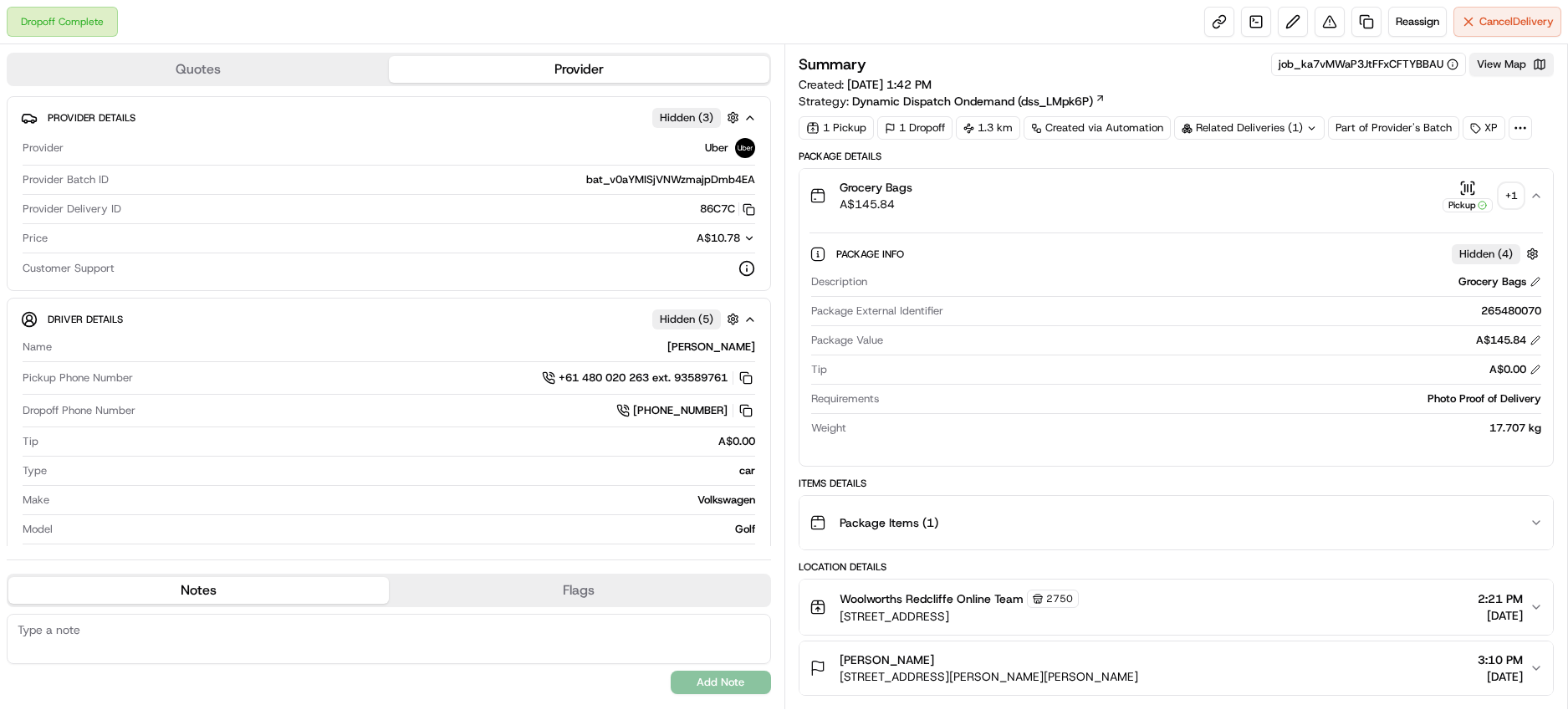
click at [1503, 71] on button "View Map" at bounding box center [1511, 65] width 84 height 24
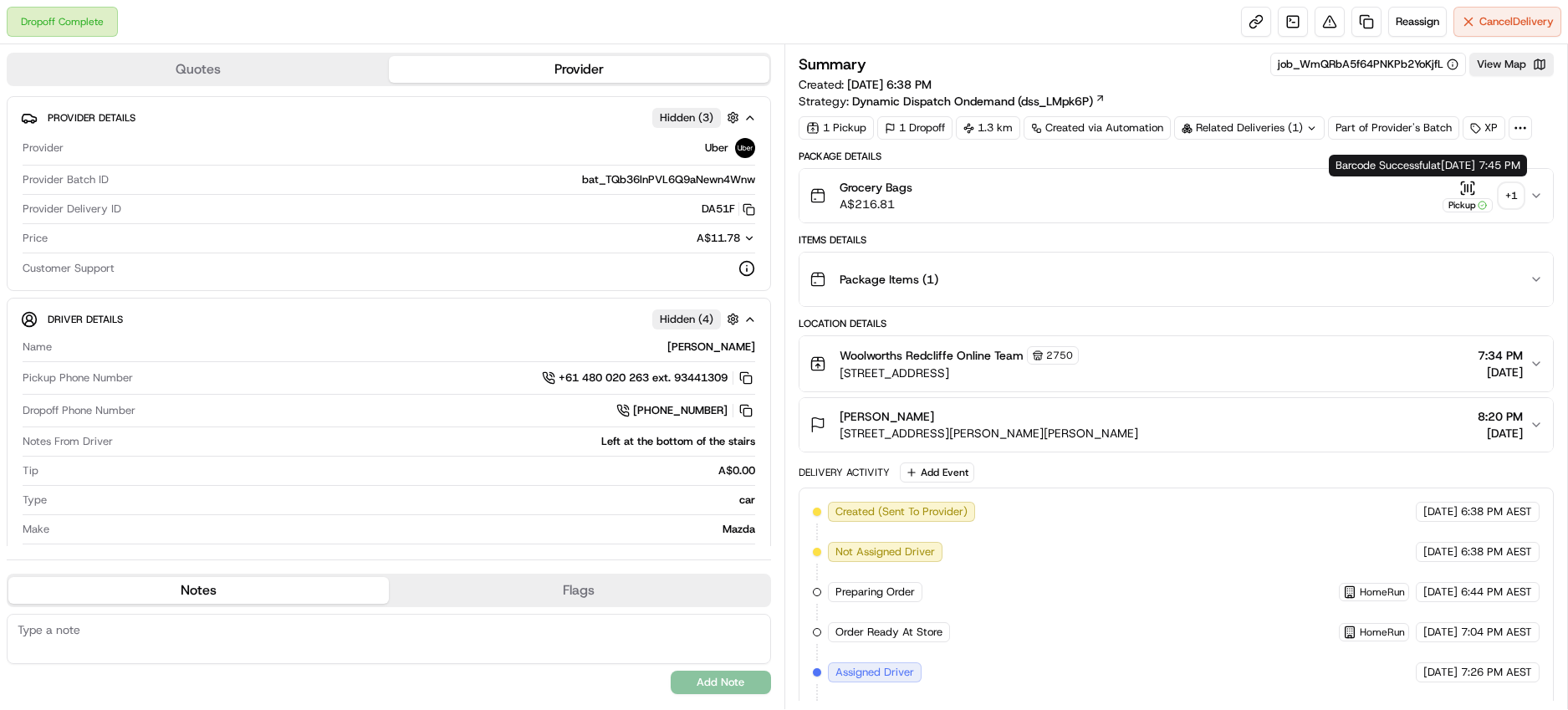
click at [1514, 194] on div "+ 1" at bounding box center [1512, 196] width 24 height 24
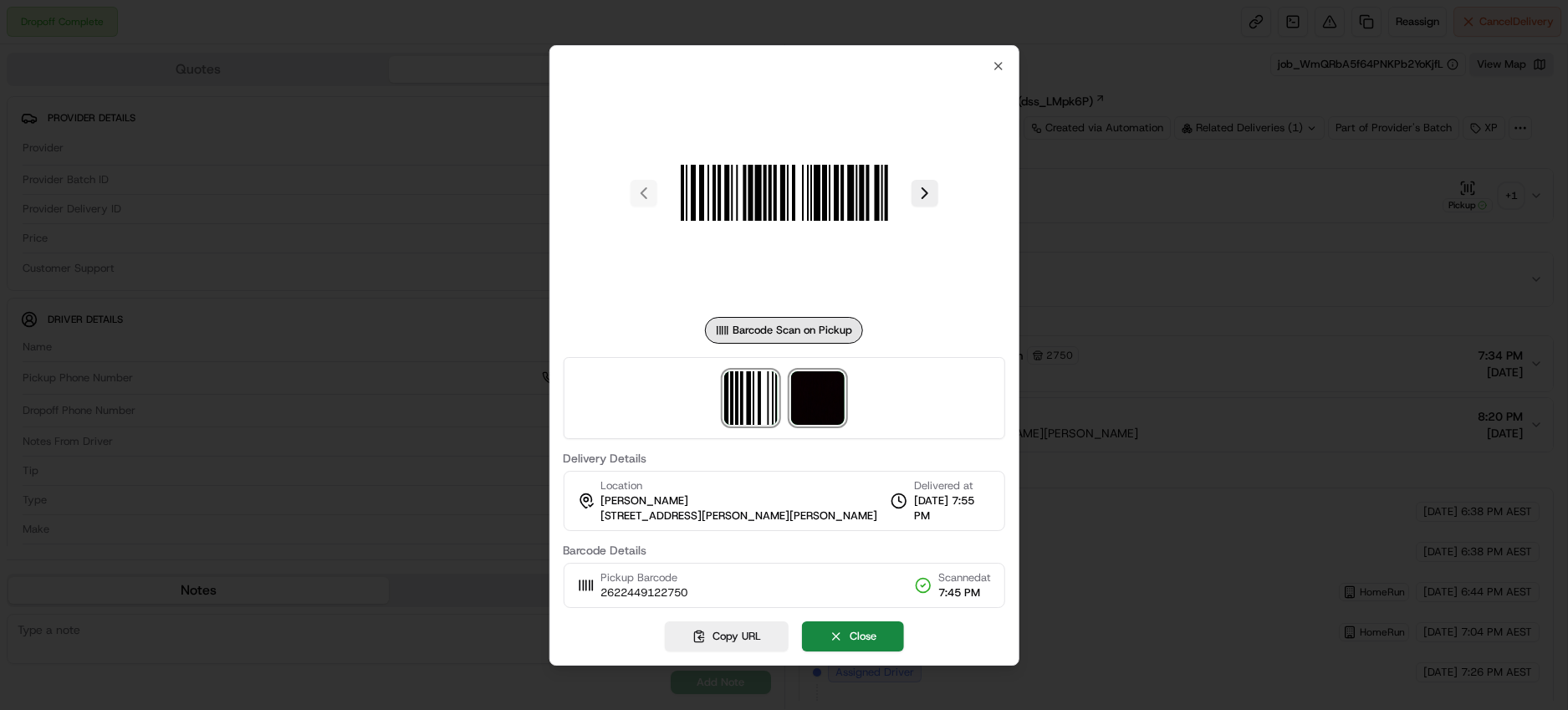
click at [829, 401] on img at bounding box center [817, 398] width 54 height 54
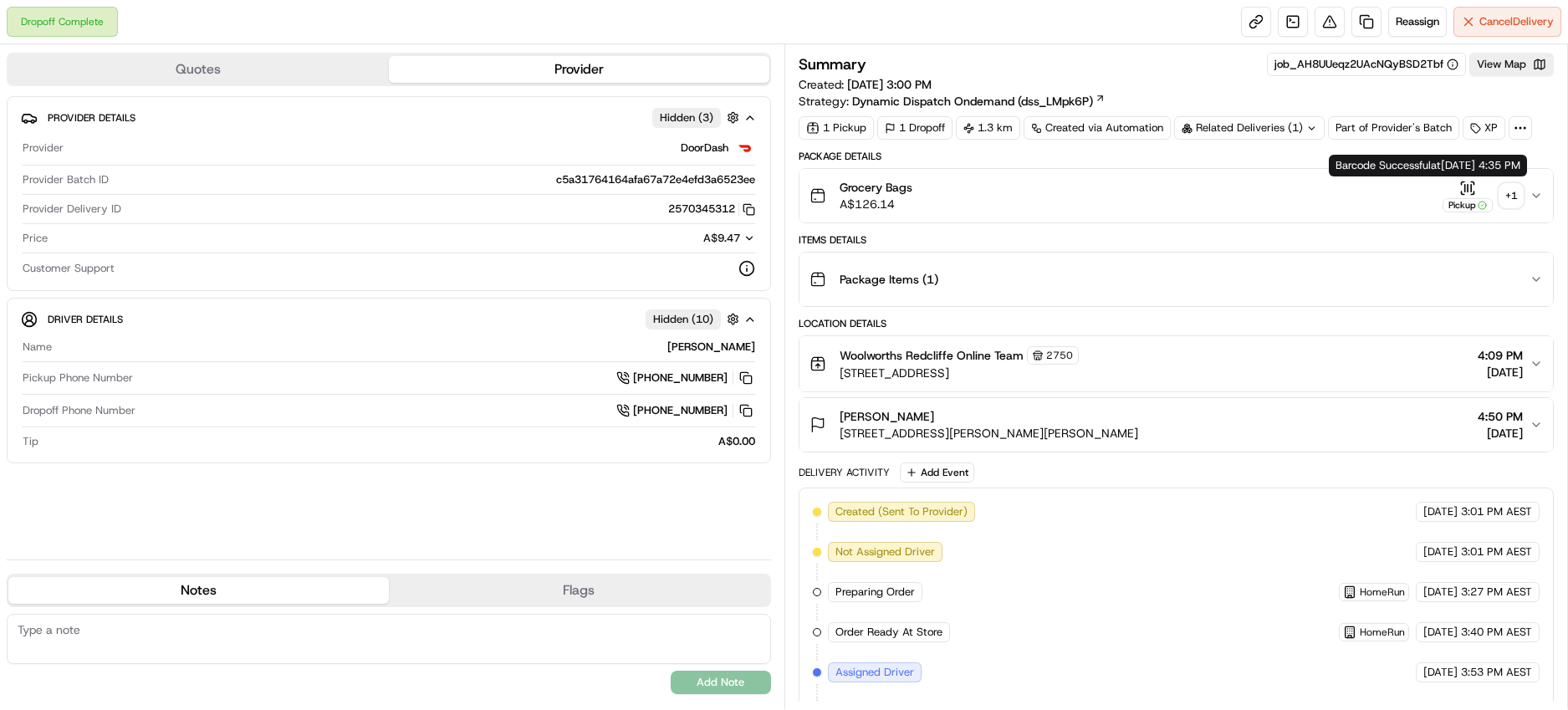
click at [1502, 202] on div "+ 1" at bounding box center [1512, 196] width 24 height 24
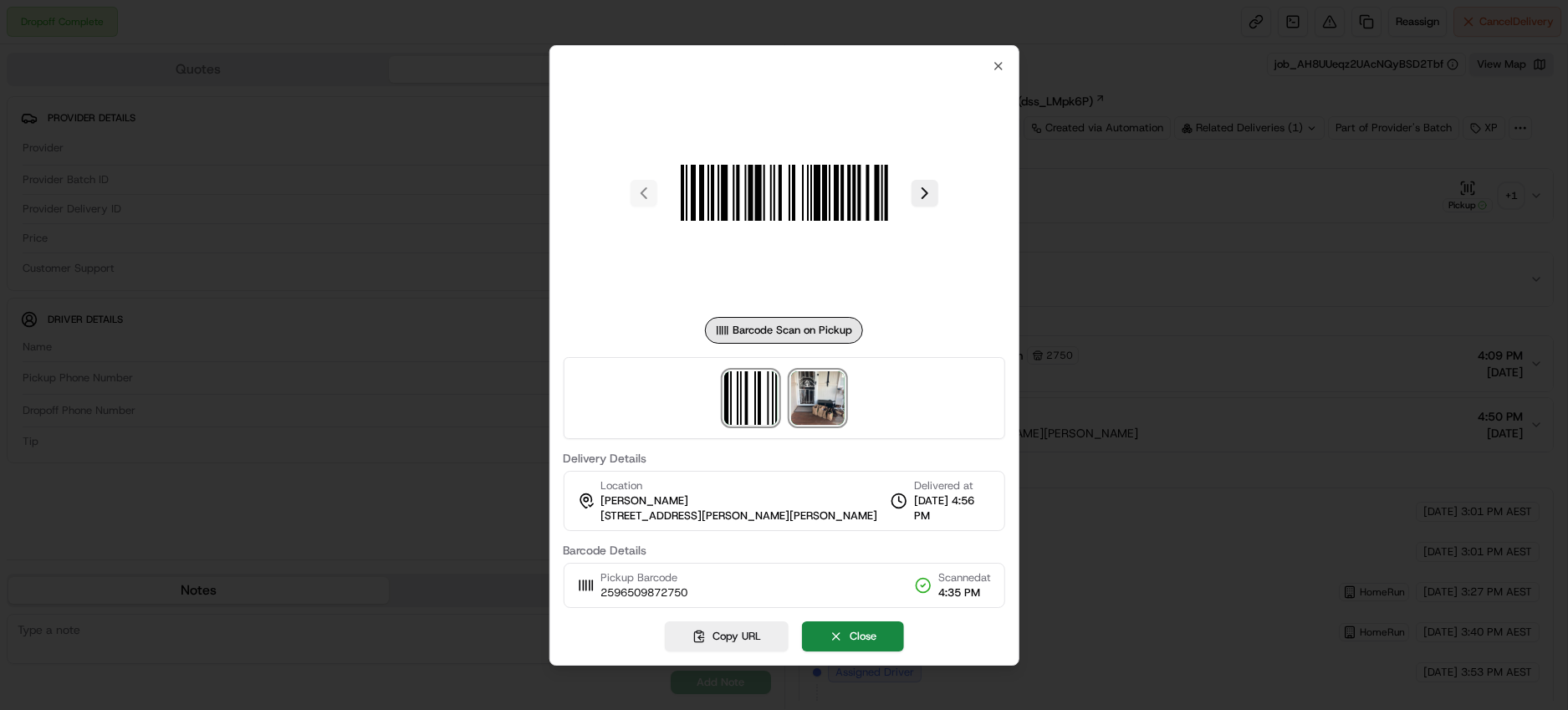
click at [819, 415] on img at bounding box center [817, 398] width 54 height 54
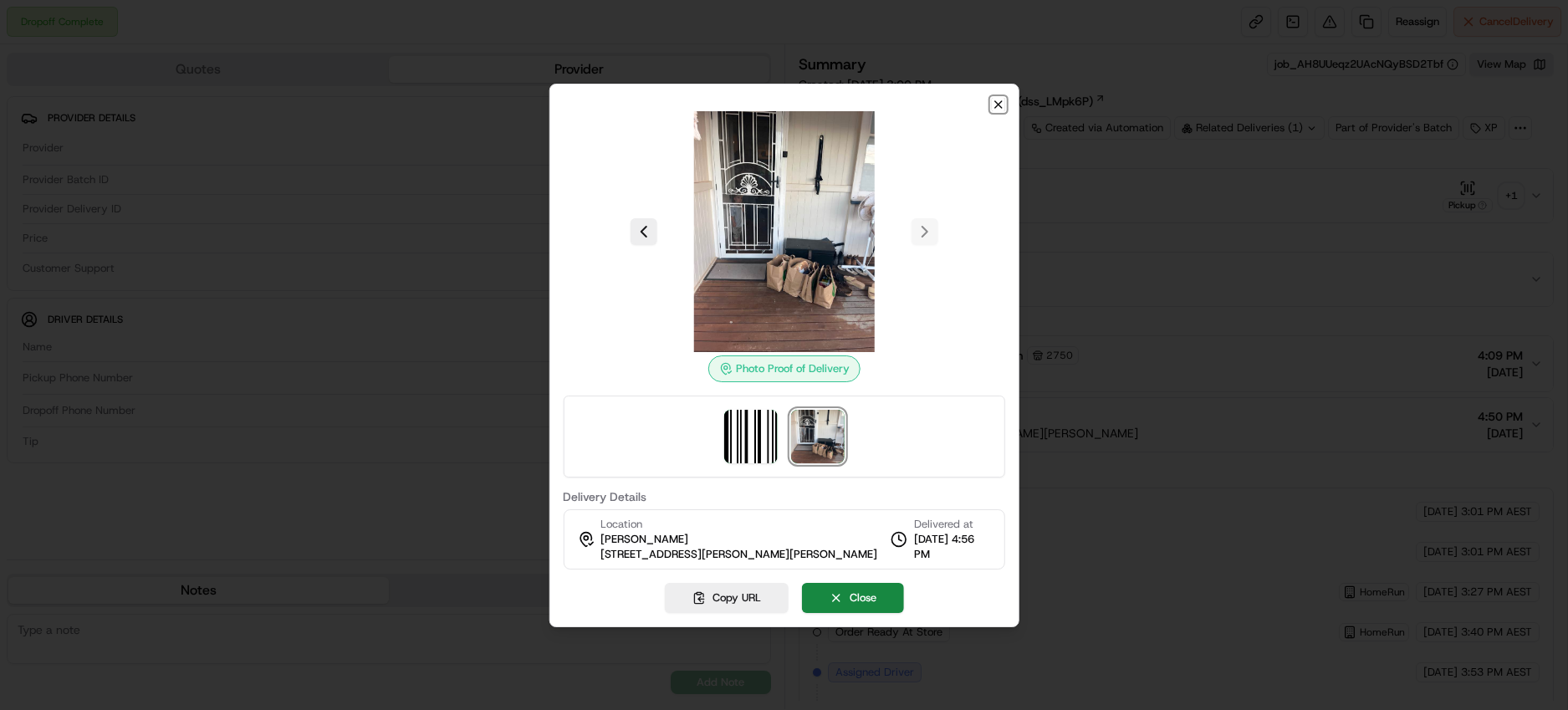
click at [993, 101] on icon "button" at bounding box center [999, 105] width 14 height 14
